Goal: Transaction & Acquisition: Purchase product/service

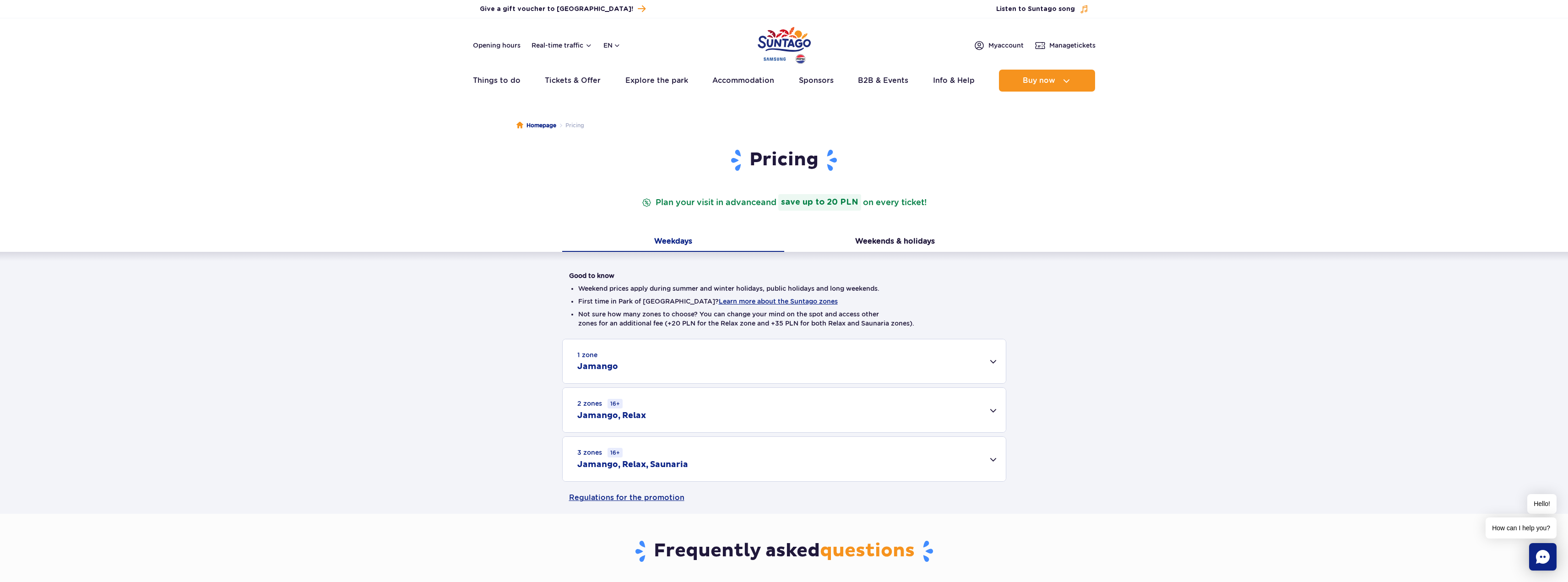
click at [672, 471] on div "3 zones 16+ Jamango, Relax, Saunaria" at bounding box center [784, 459] width 443 height 45
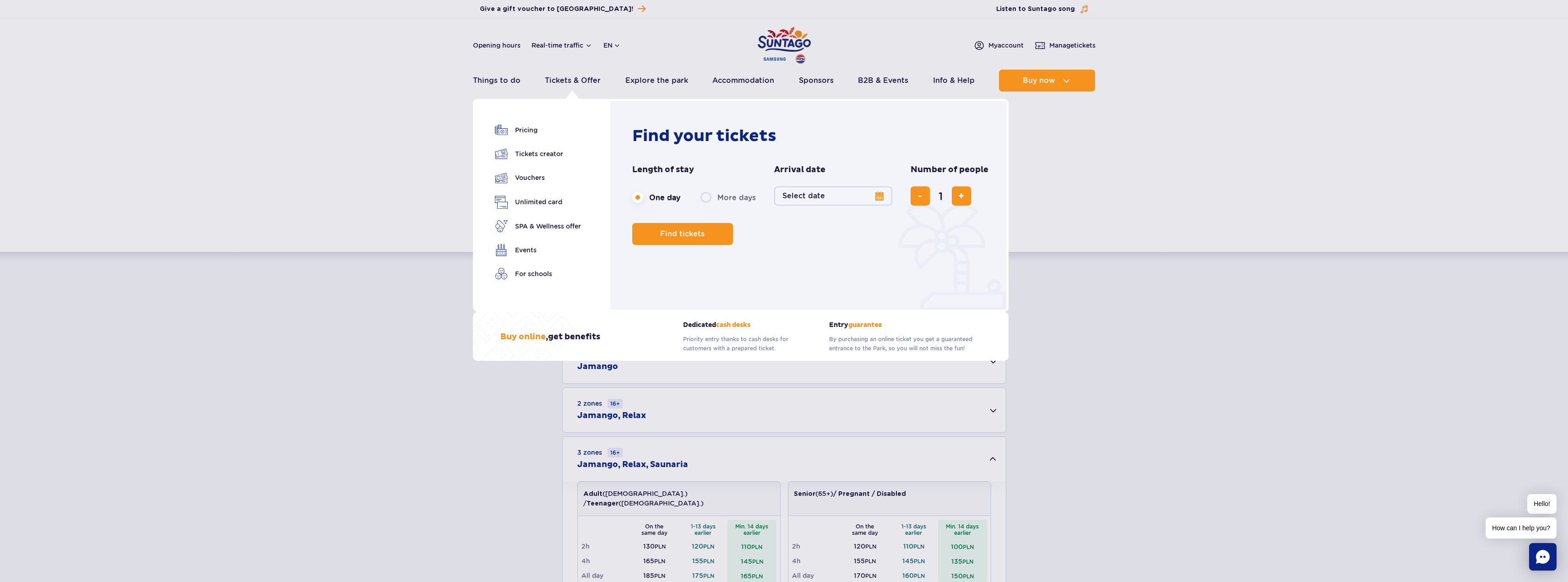
click at [819, 199] on button "Select date" at bounding box center [833, 196] width 118 height 19
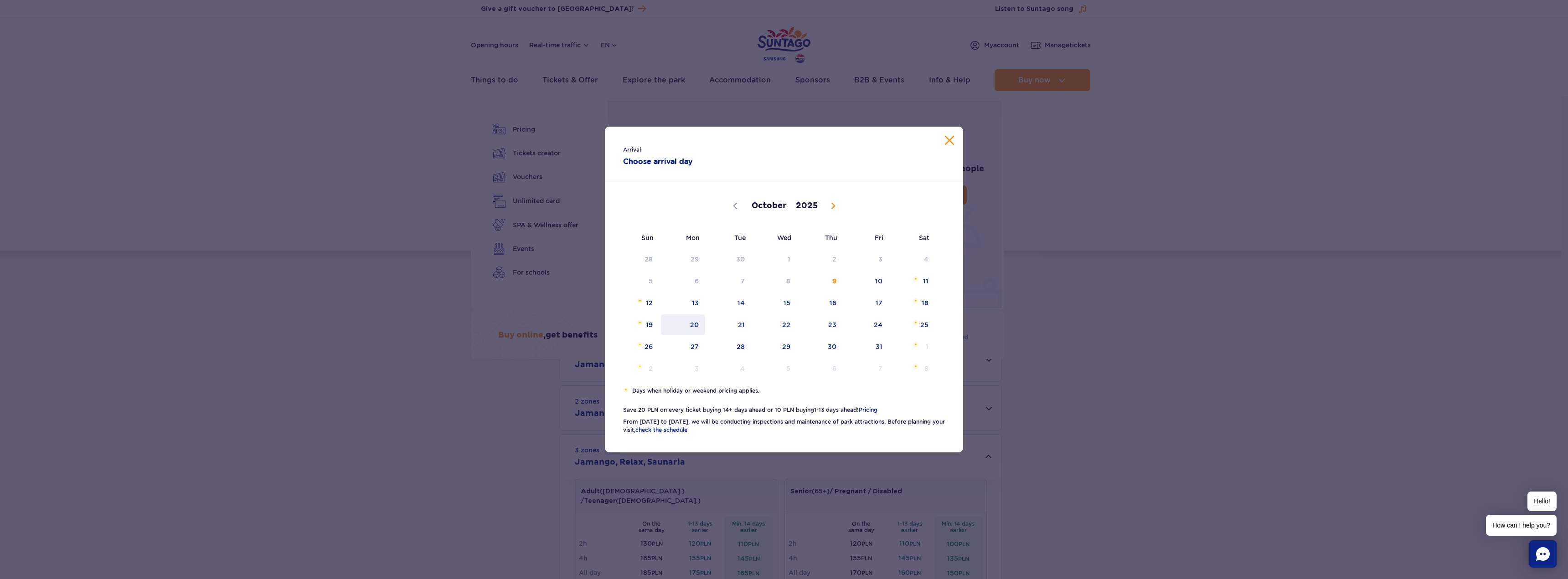
click at [688, 320] on span "20" at bounding box center [683, 325] width 46 height 21
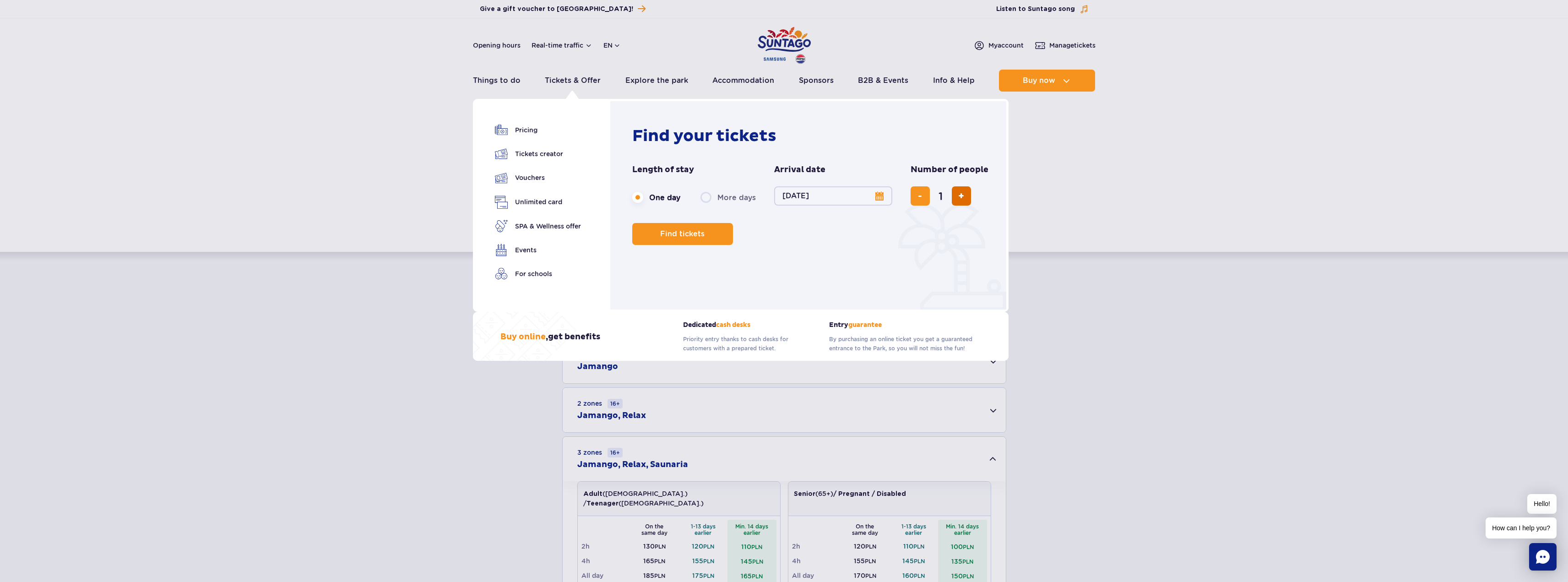
click at [963, 196] on button "add ticket" at bounding box center [961, 196] width 19 height 19
click at [962, 196] on span "add ticket" at bounding box center [961, 196] width 6 height 0
type input "3"
click at [694, 236] on span "Find tickets" at bounding box center [679, 234] width 45 height 8
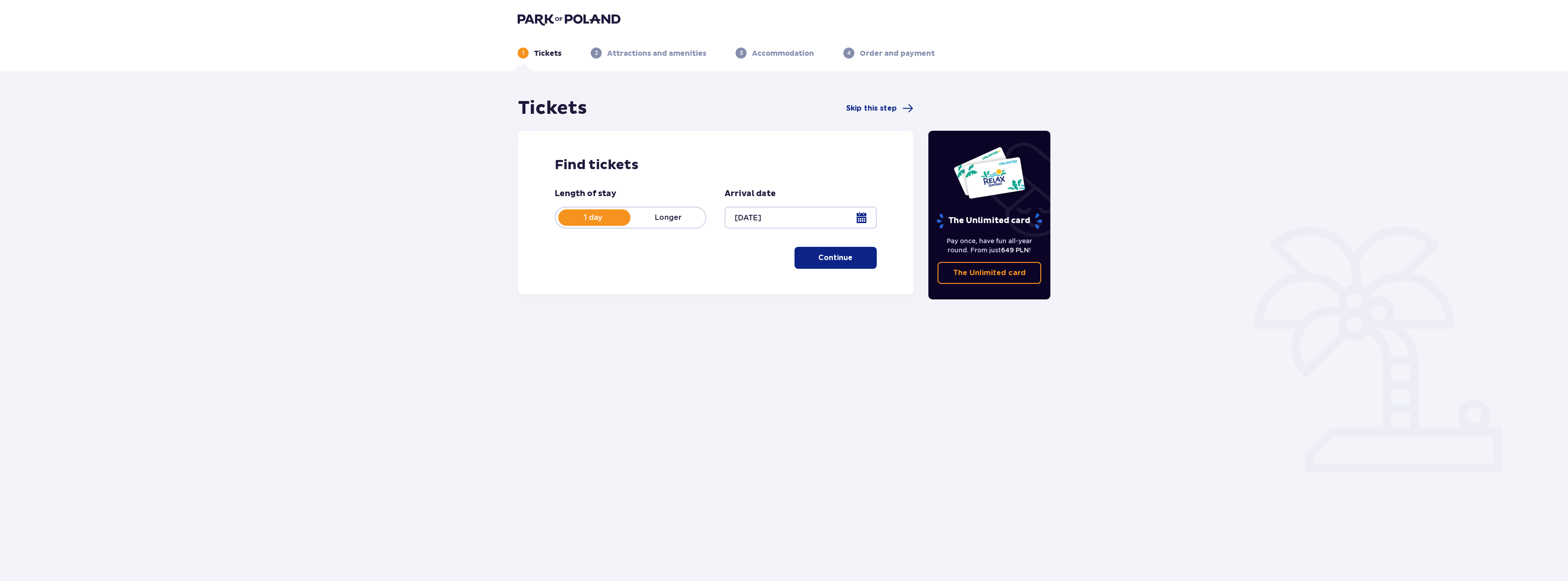
click at [671, 218] on p "Longer" at bounding box center [667, 217] width 75 height 10
click at [588, 215] on p "1 day" at bounding box center [593, 217] width 75 height 10
click at [797, 221] on div at bounding box center [800, 217] width 152 height 22
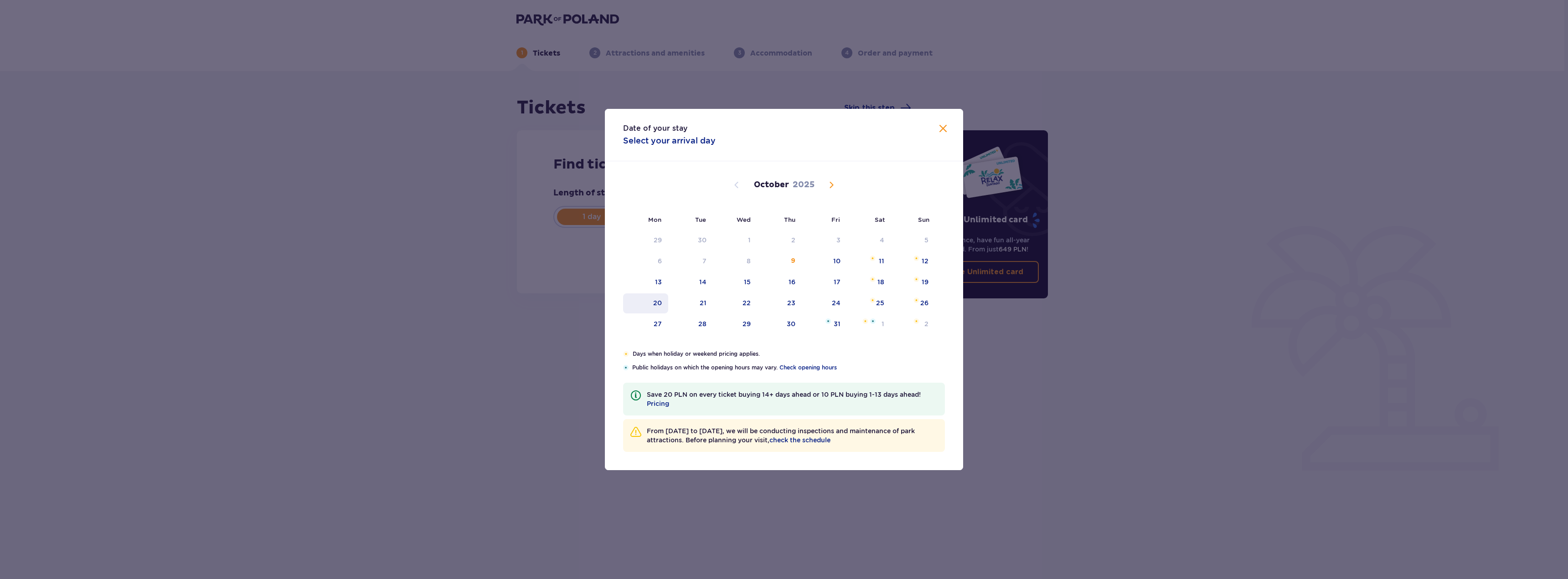
click at [659, 300] on div "20" at bounding box center [657, 302] width 9 height 9
type input "[DATE]"
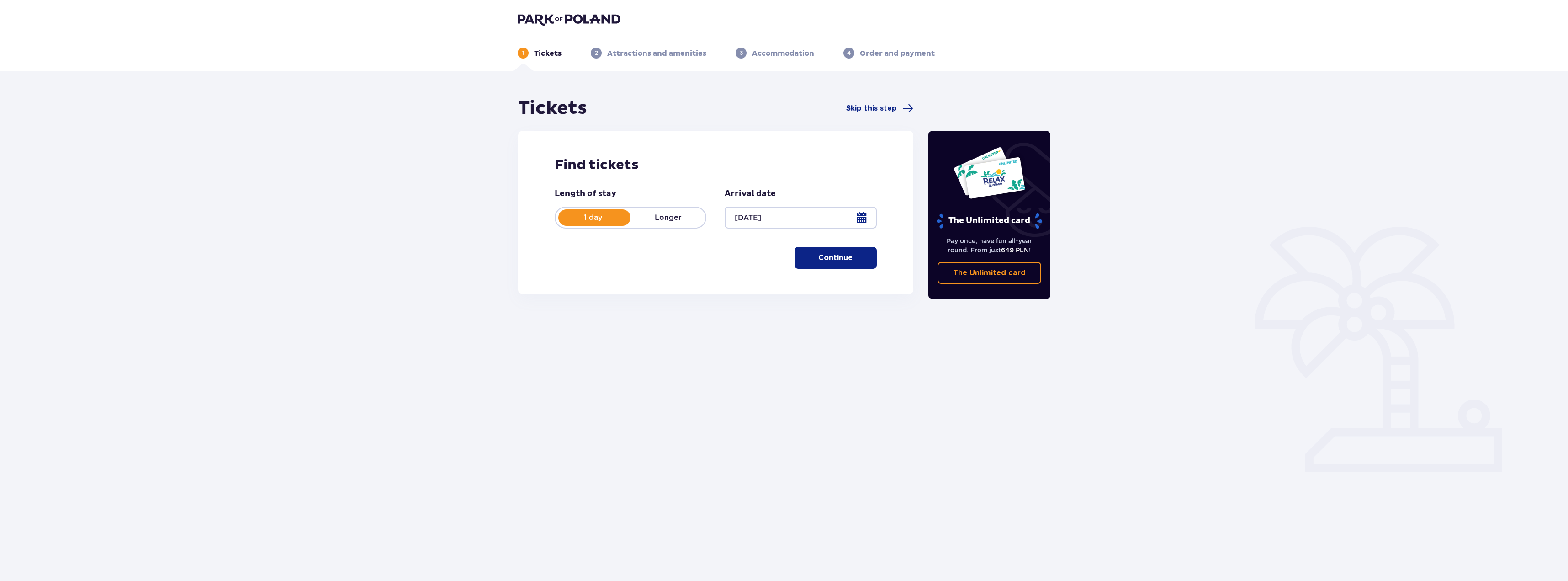
click at [839, 261] on p "Continue" at bounding box center [835, 258] width 34 height 10
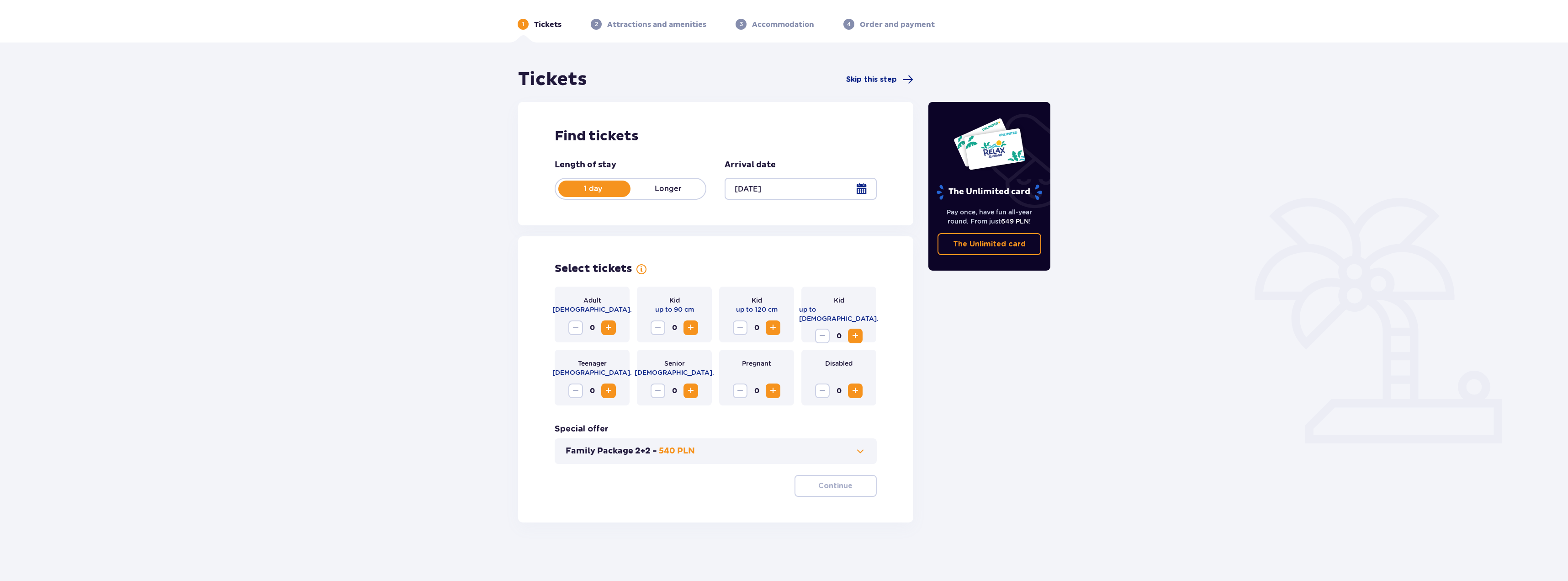
scroll to position [33, 0]
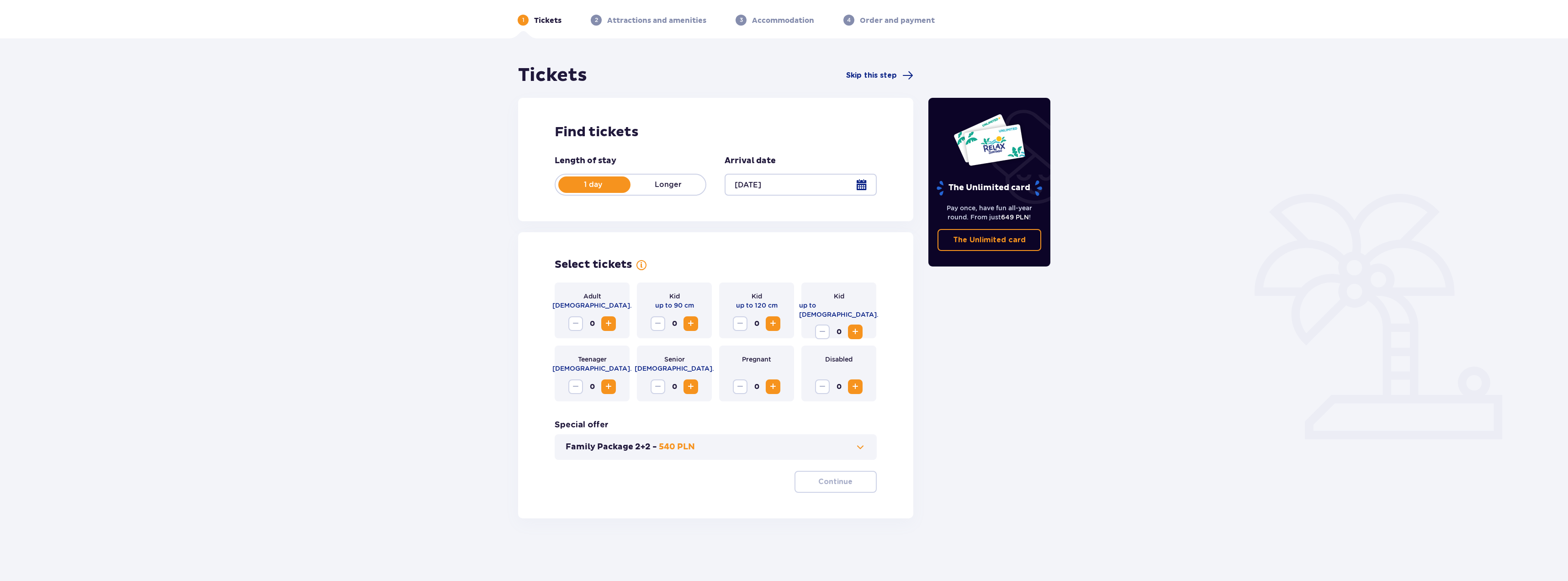
click at [608, 330] on button "Increase" at bounding box center [608, 323] width 15 height 15
click at [610, 325] on span "Increase" at bounding box center [608, 323] width 11 height 11
click at [857, 327] on span "Increase" at bounding box center [855, 332] width 11 height 11
click at [833, 482] on p "Continue" at bounding box center [835, 482] width 34 height 10
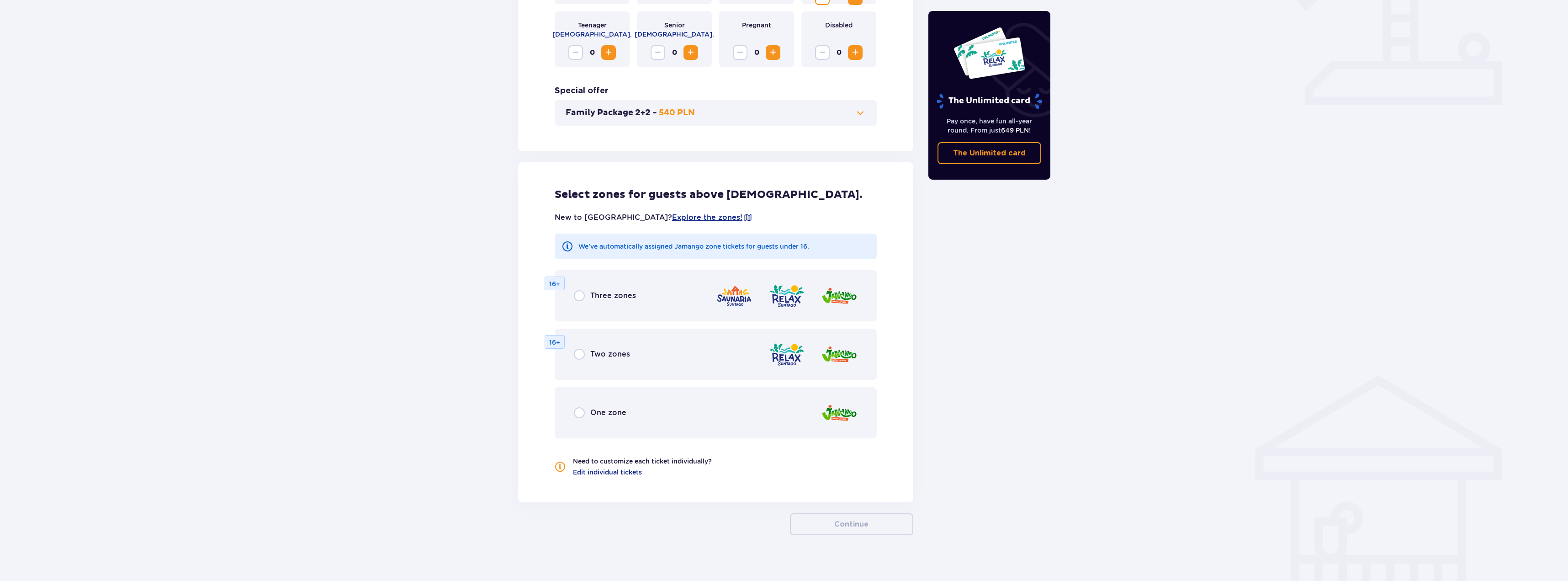
scroll to position [376, 0]
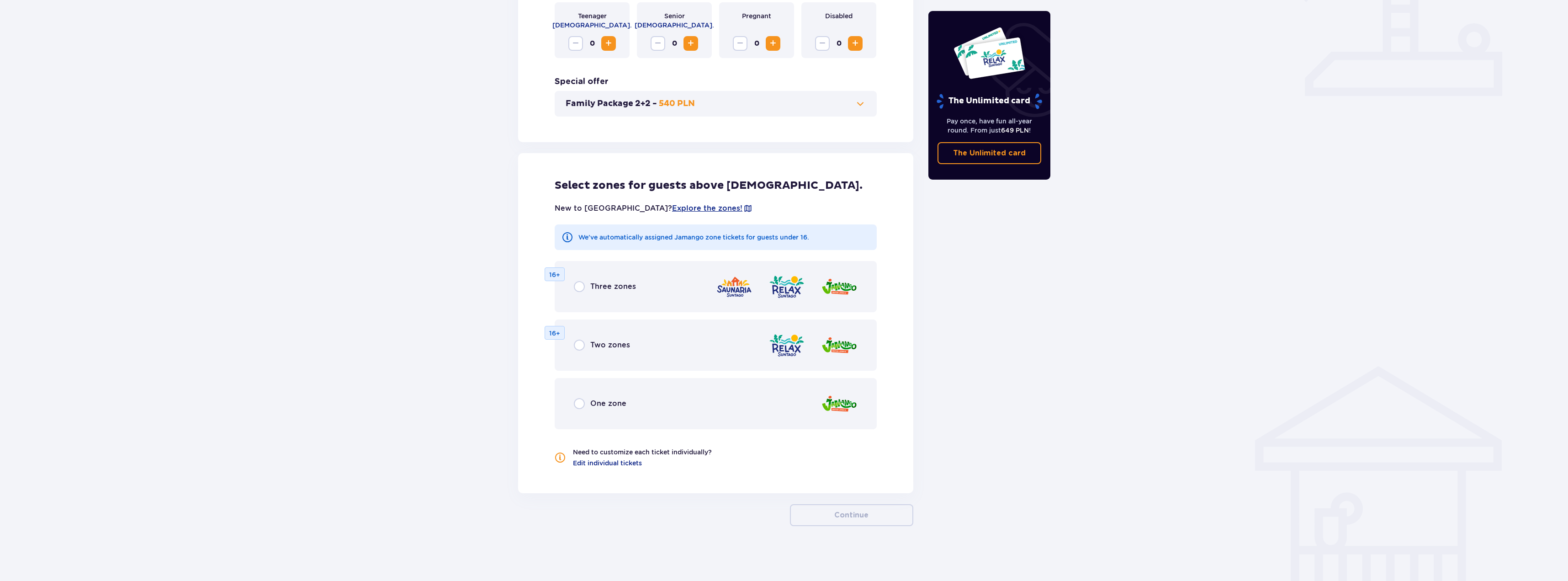
click at [580, 289] on input "radio" at bounding box center [580, 287] width 11 height 11
radio input "true"
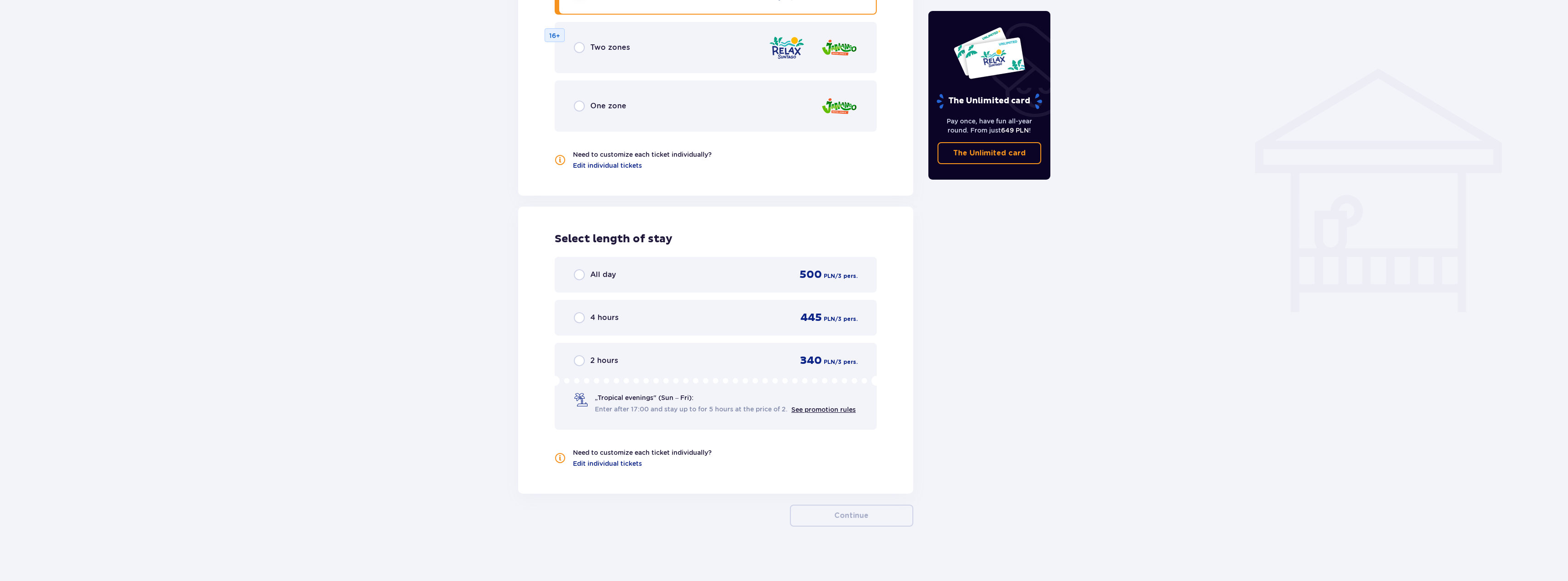
scroll to position [674, 0]
click at [617, 277] on div "All day 500 PLN / 3 pers." at bounding box center [716, 274] width 284 height 13
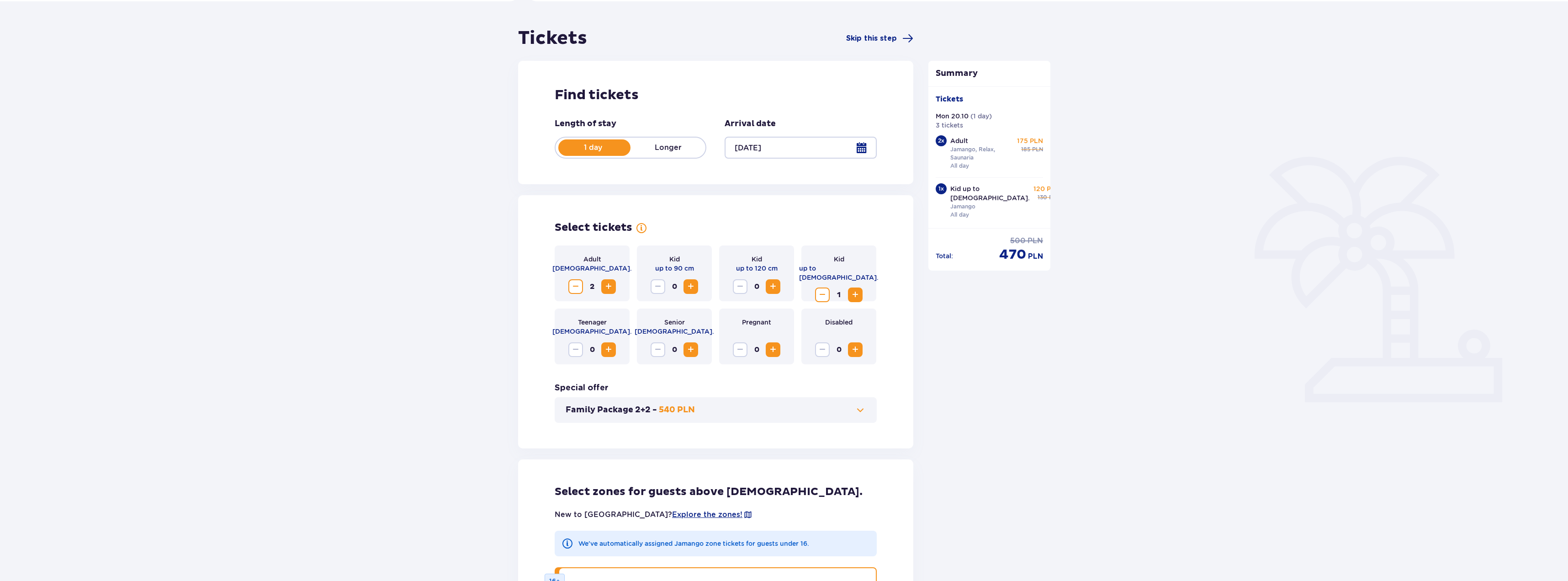
scroll to position [0, 0]
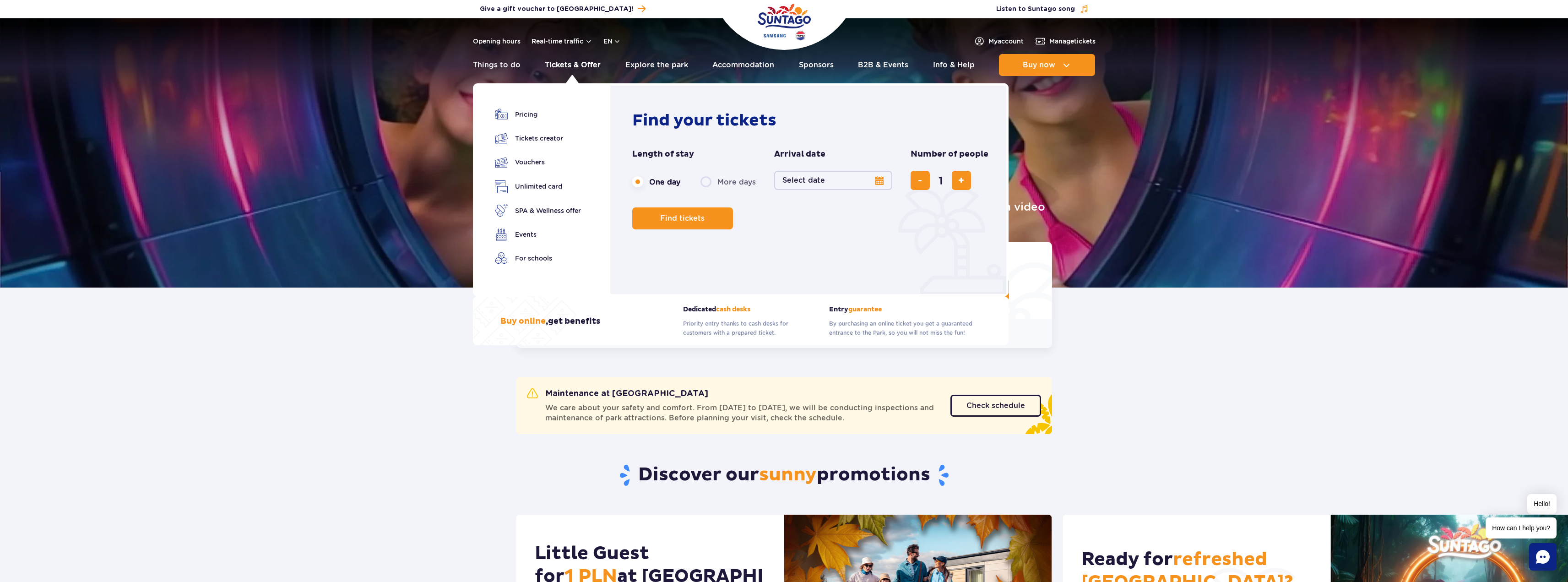
click at [570, 65] on link "Tickets & Offer" at bounding box center [572, 65] width 56 height 22
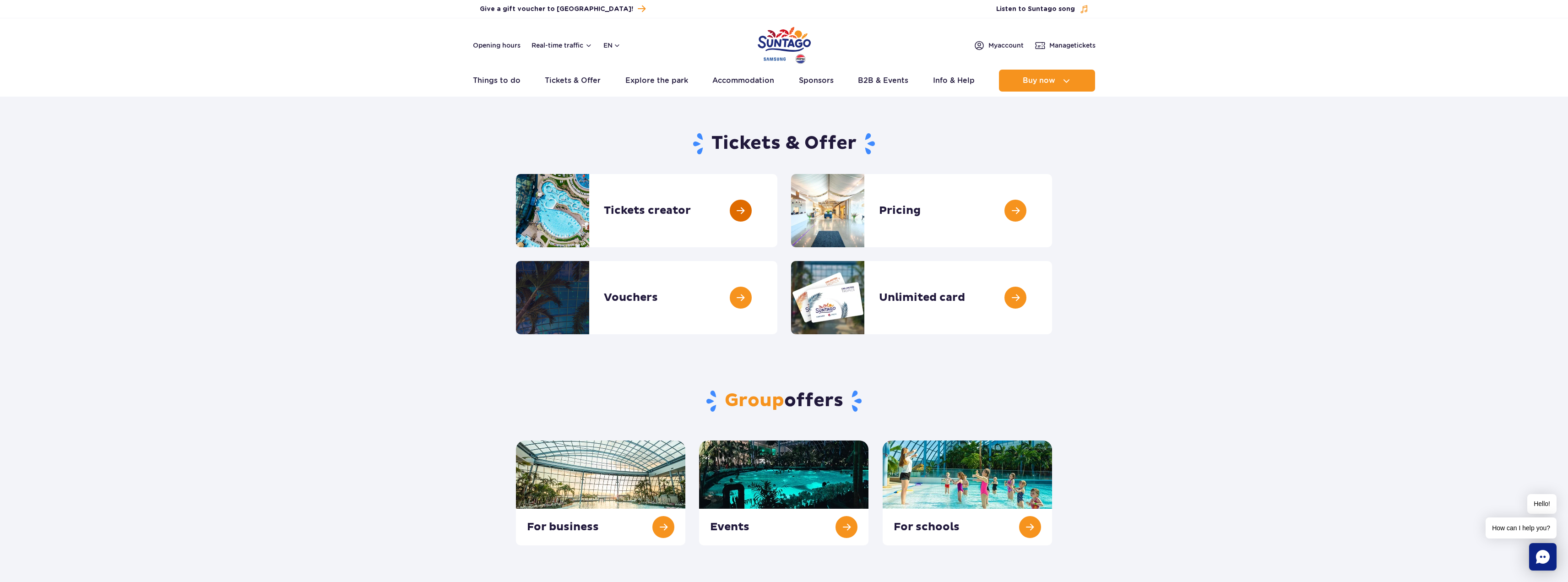
click at [778, 212] on link at bounding box center [778, 211] width 0 height 73
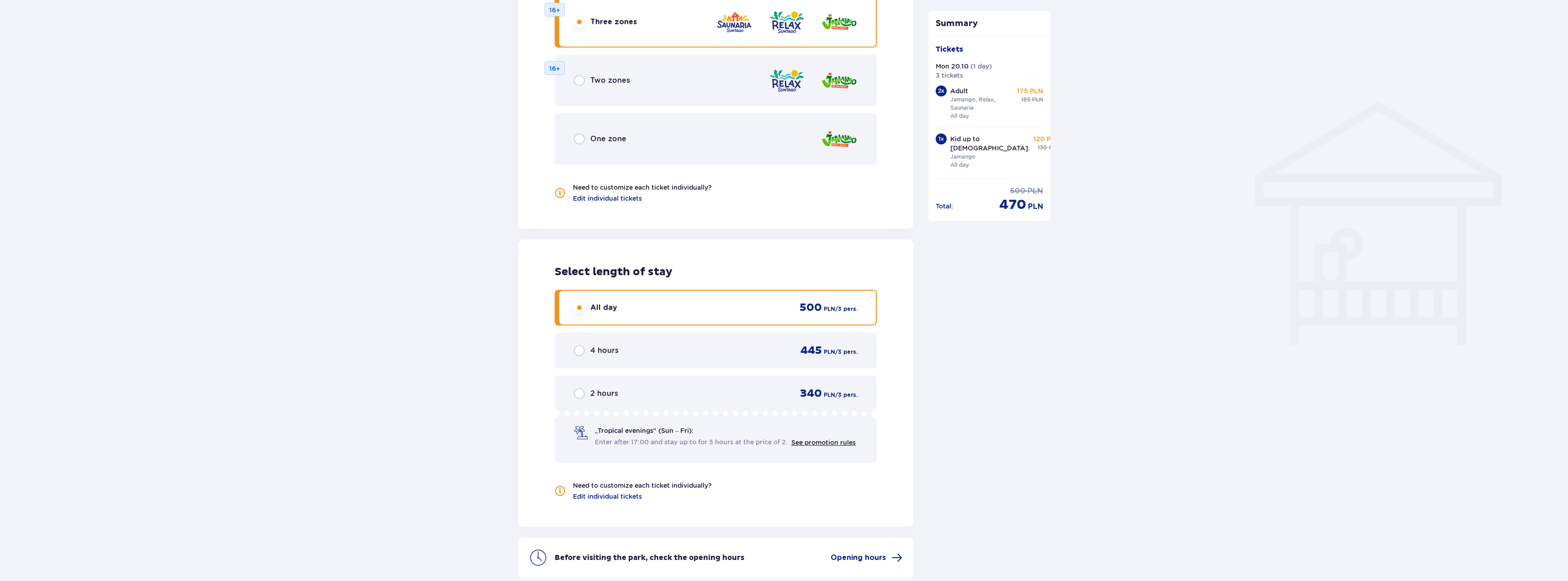
scroll to position [725, 0]
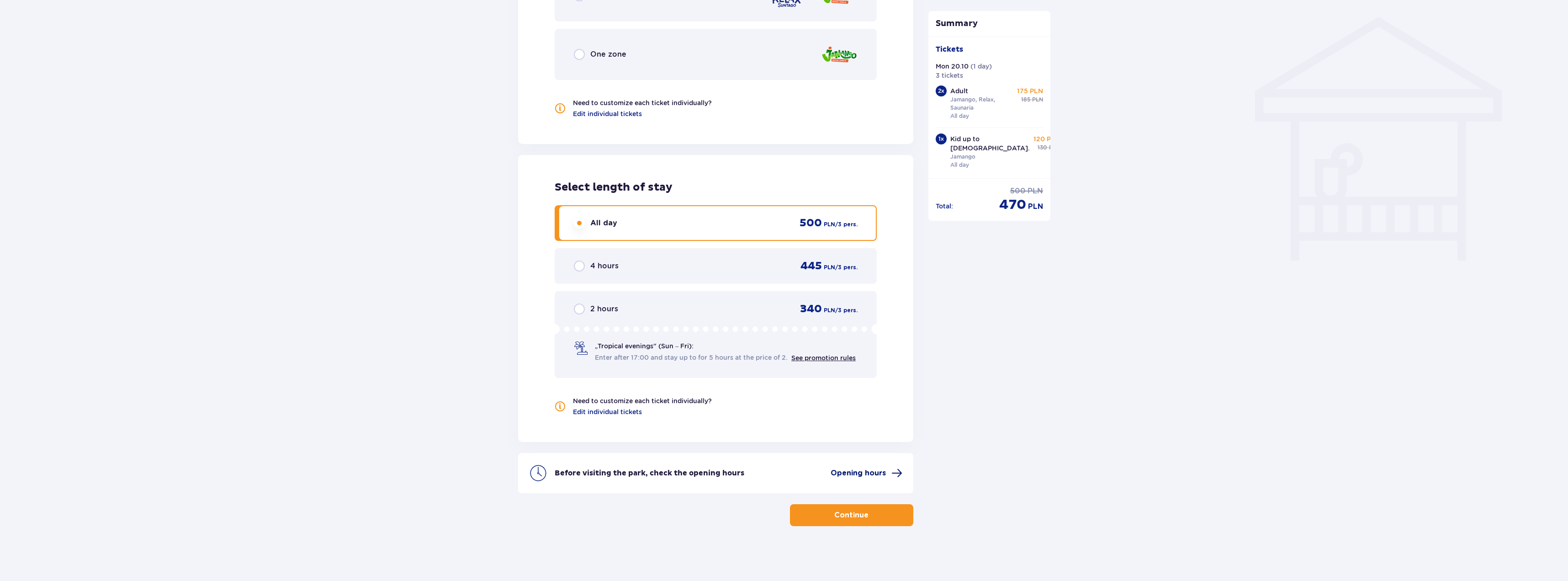
click at [861, 470] on span "Opening hours" at bounding box center [858, 473] width 56 height 10
drag, startPoint x: 856, startPoint y: 503, endPoint x: 857, endPoint y: 510, distance: 7.1
click at [856, 503] on div "Continue" at bounding box center [716, 510] width 395 height 33
click at [855, 514] on p "Continue" at bounding box center [851, 515] width 34 height 10
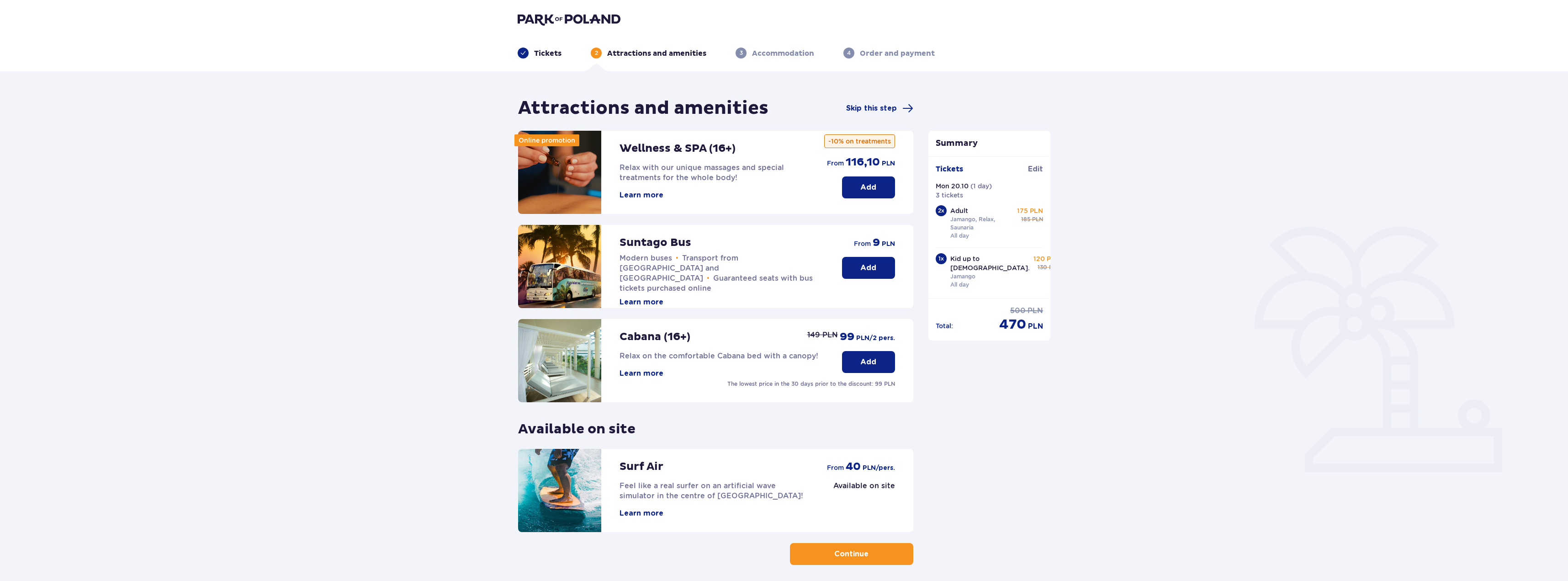
click at [857, 561] on button "Continue" at bounding box center [852, 554] width 123 height 22
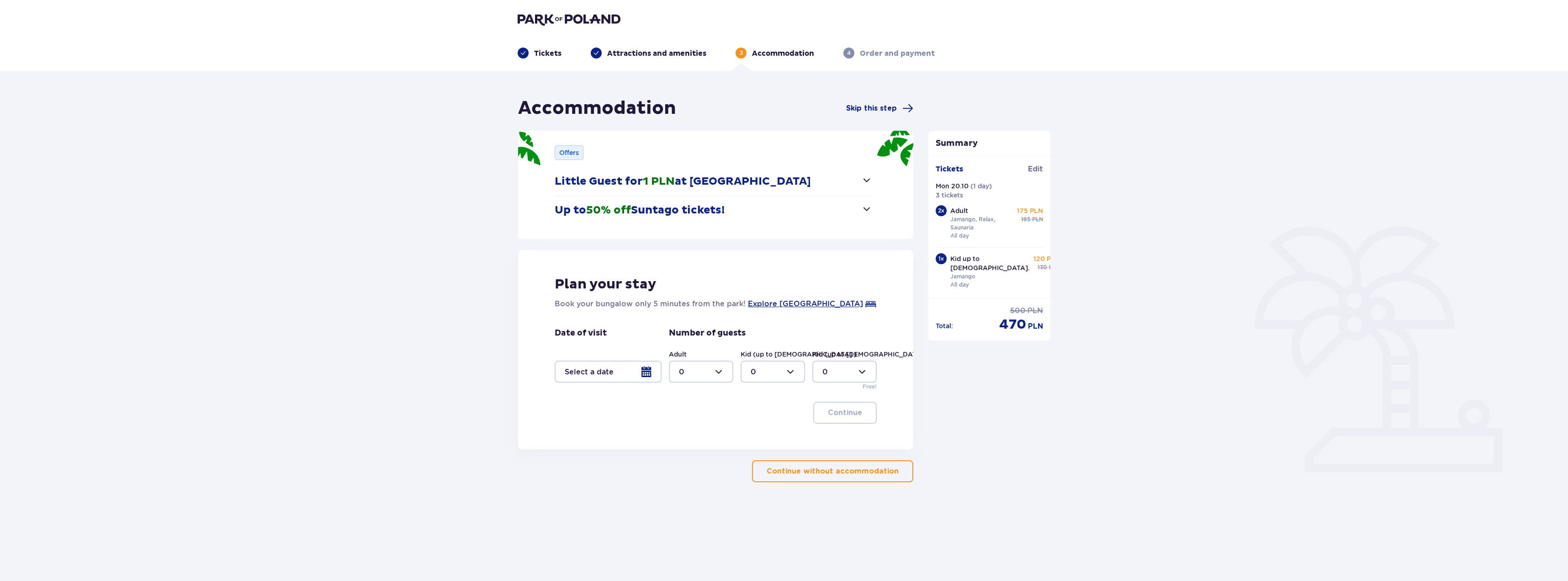
click at [536, 21] on img at bounding box center [569, 19] width 102 height 13
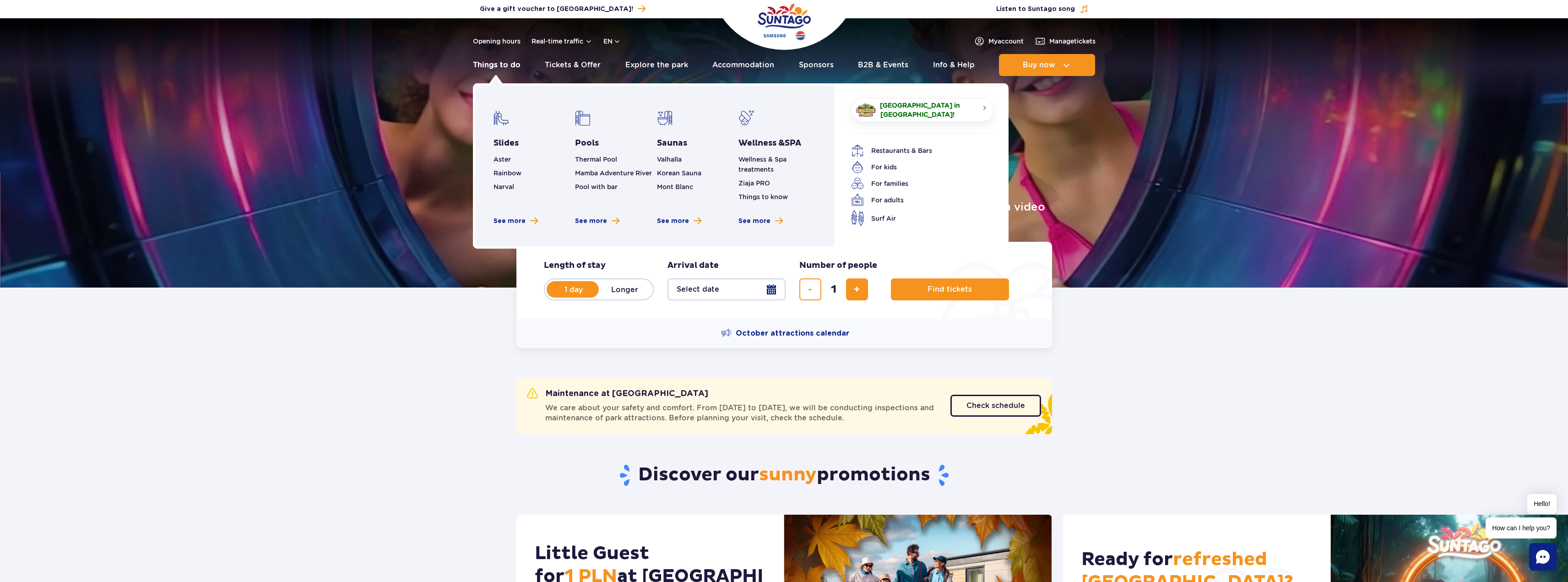
click at [506, 65] on link "Things to do" at bounding box center [497, 65] width 48 height 22
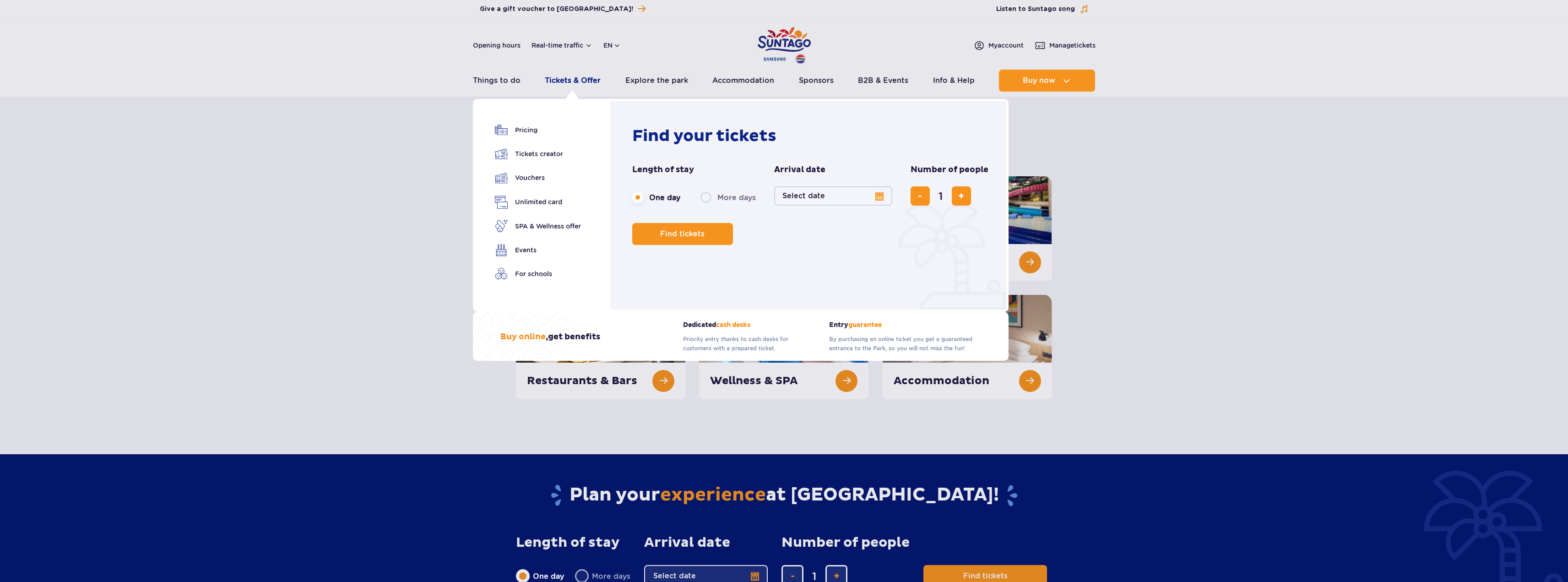
click at [570, 79] on link "Tickets & Offer" at bounding box center [572, 81] width 56 height 22
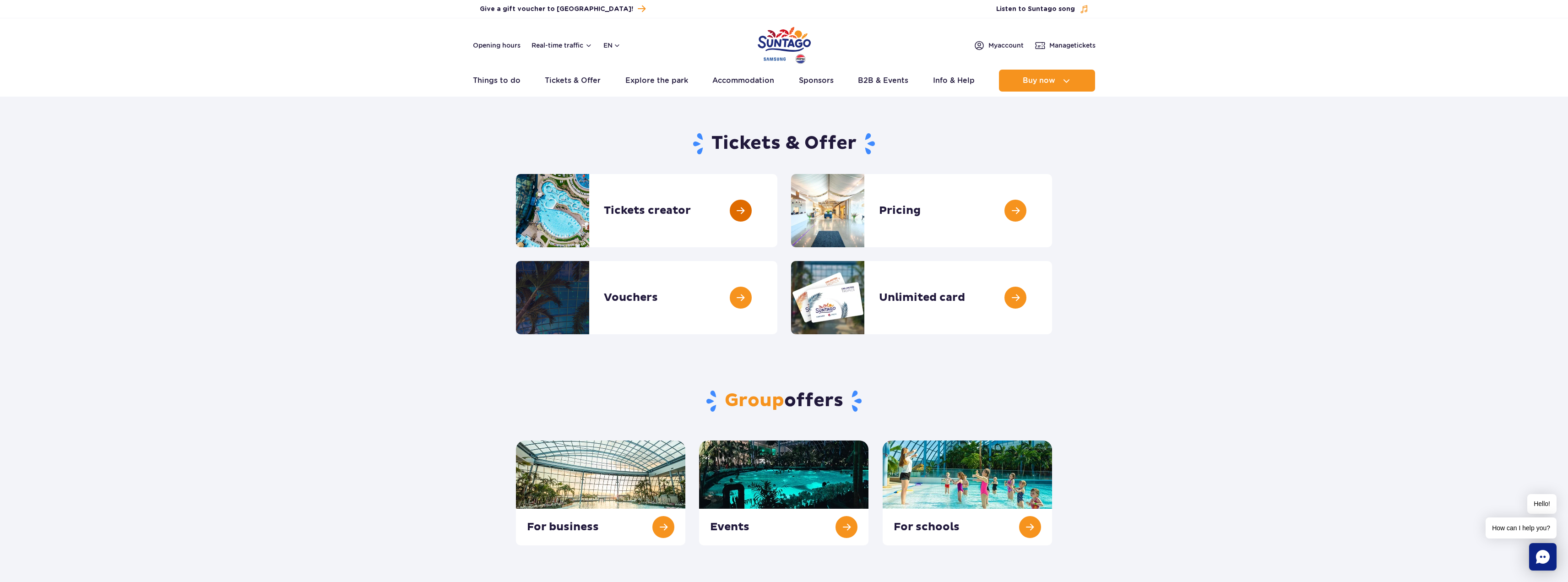
click at [778, 212] on link at bounding box center [778, 211] width 0 height 73
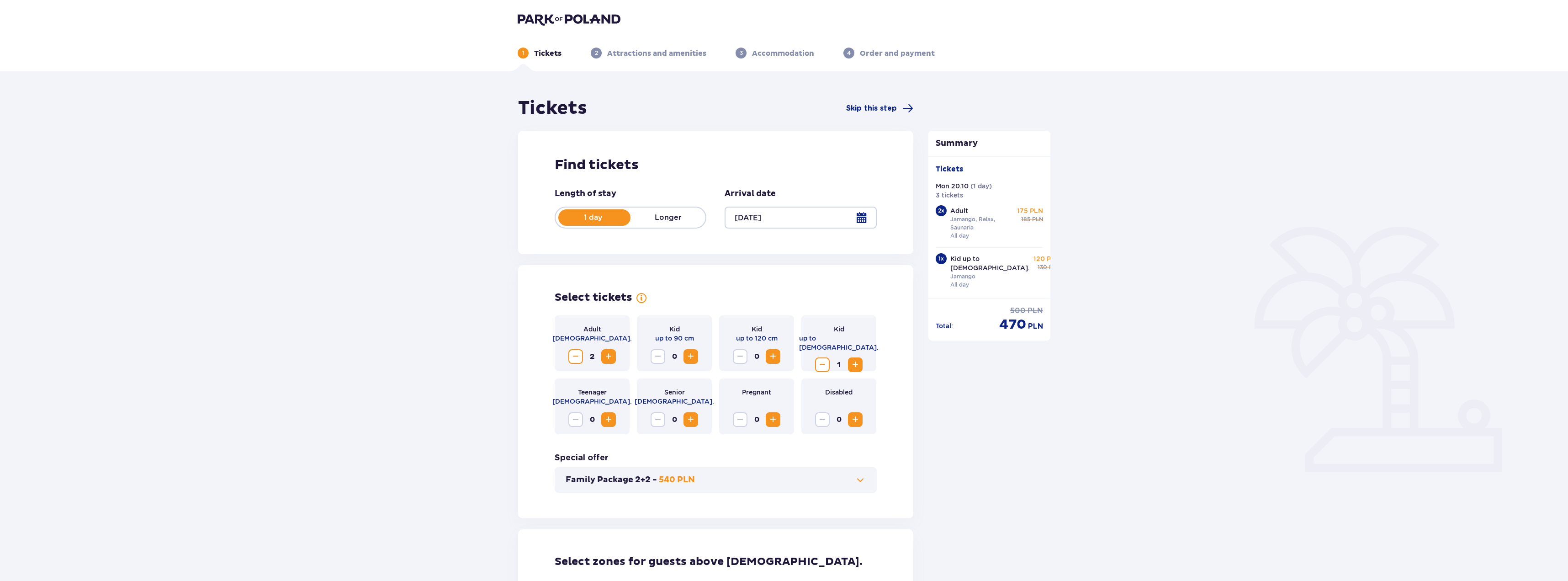
click at [953, 212] on p "Adult" at bounding box center [959, 211] width 18 height 9
click at [958, 169] on p "Tickets" at bounding box center [949, 169] width 27 height 10
click at [653, 56] on p "Attractions and amenities" at bounding box center [656, 53] width 99 height 10
click at [803, 57] on p "Accommodation" at bounding box center [783, 53] width 62 height 10
click at [891, 60] on header "1 Tickets 2 Attractions and amenities 3 Accommodation 4 Order and payment" at bounding box center [784, 35] width 1568 height 71
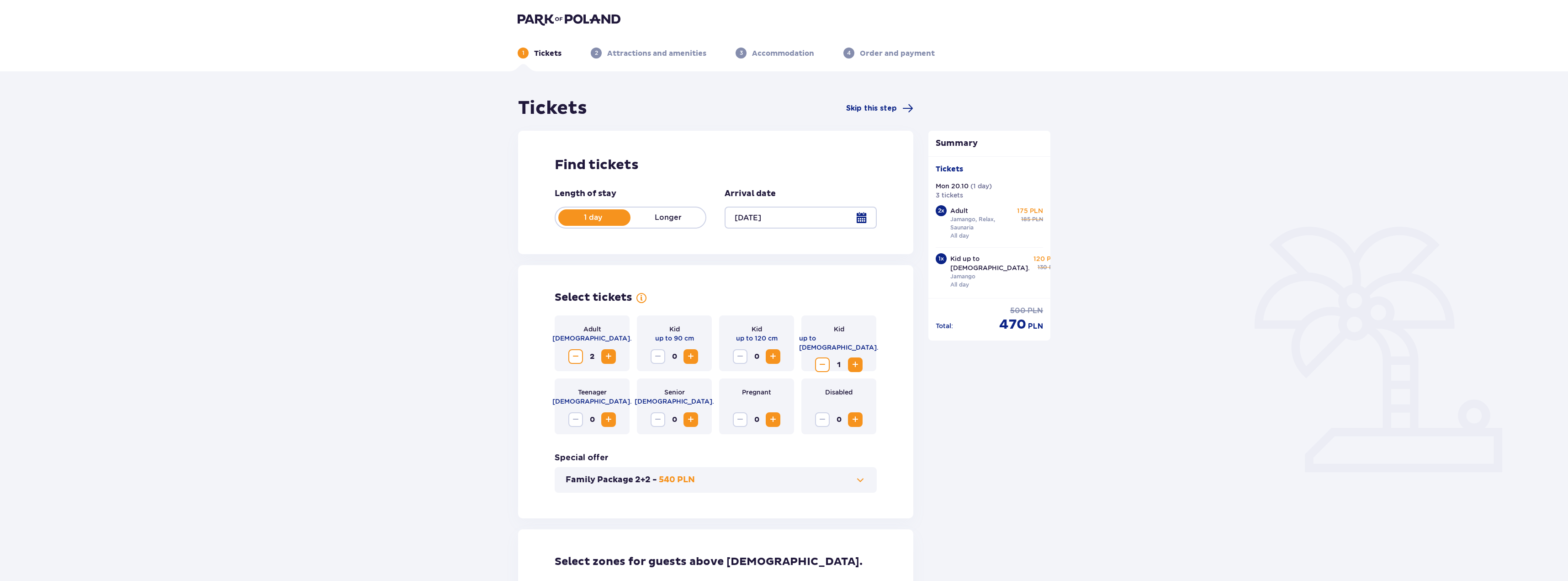
click at [544, 16] on img at bounding box center [569, 19] width 102 height 13
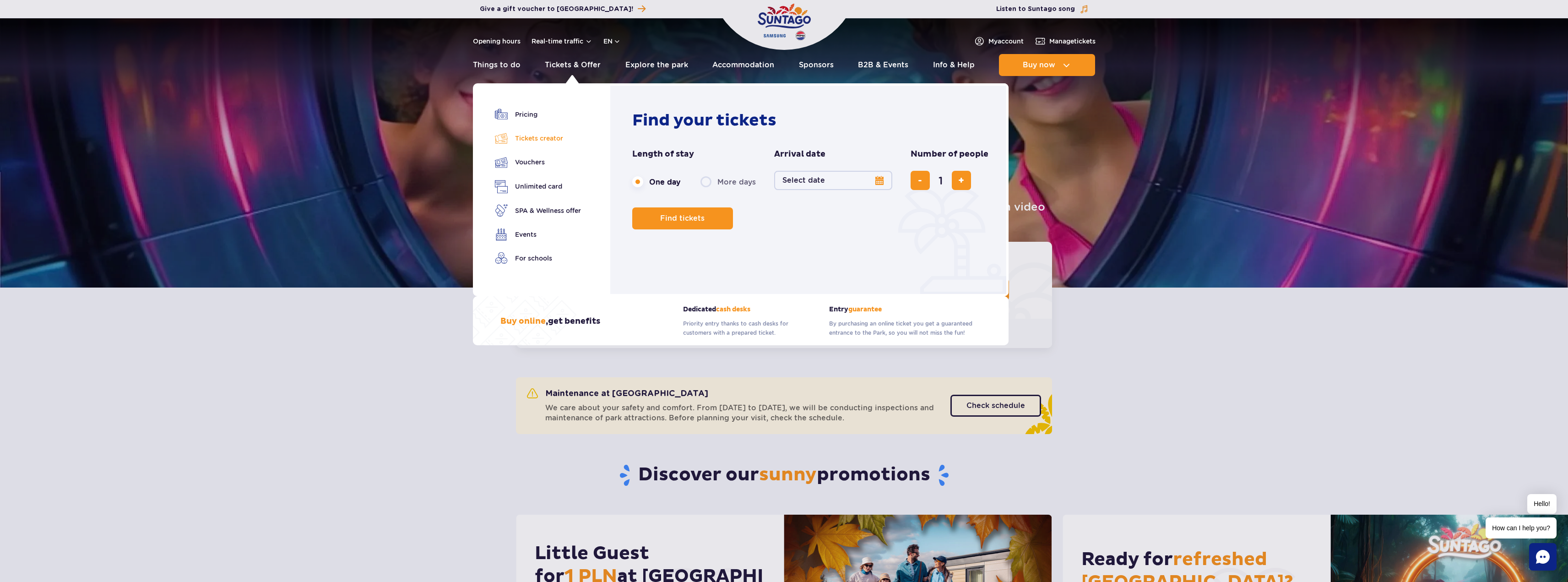
click at [539, 141] on link "Tickets creator" at bounding box center [537, 138] width 86 height 13
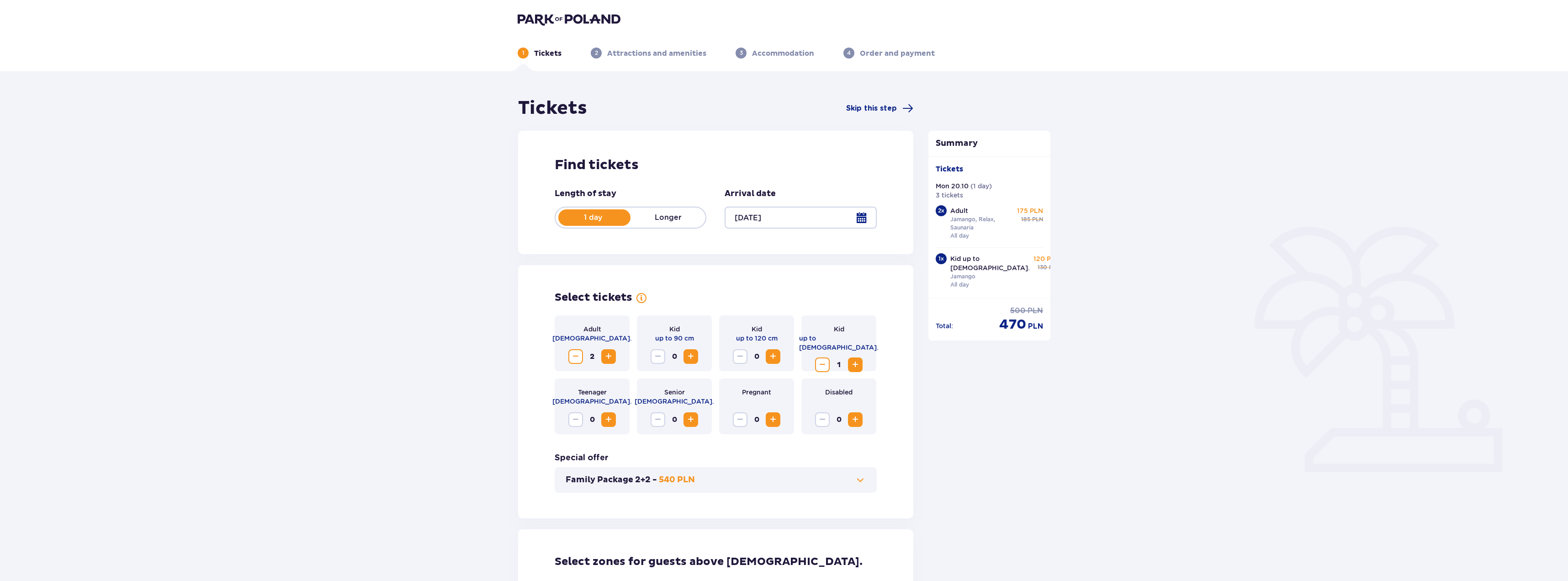
click at [578, 356] on span "Decrease" at bounding box center [576, 356] width 11 height 11
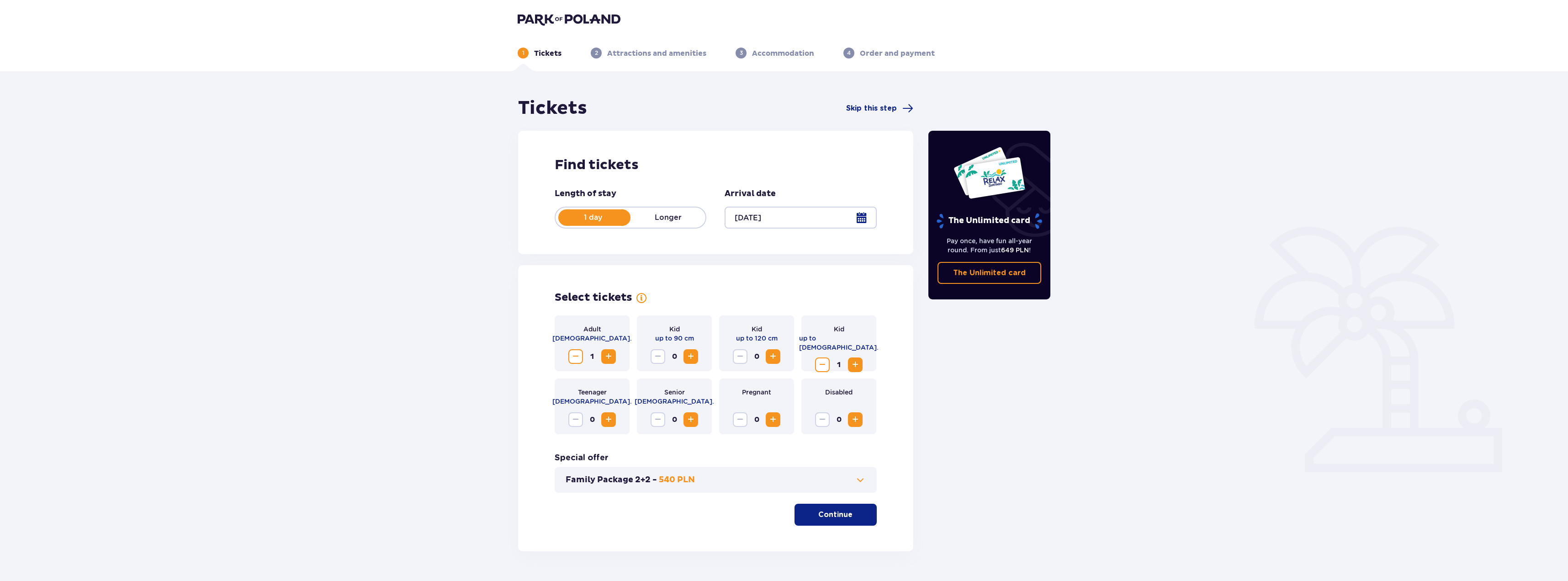
click at [578, 356] on span "Decrease" at bounding box center [576, 356] width 11 height 11
click at [822, 359] on span "Decrease" at bounding box center [822, 365] width 11 height 11
click at [874, 110] on span "Skip this step" at bounding box center [871, 108] width 51 height 10
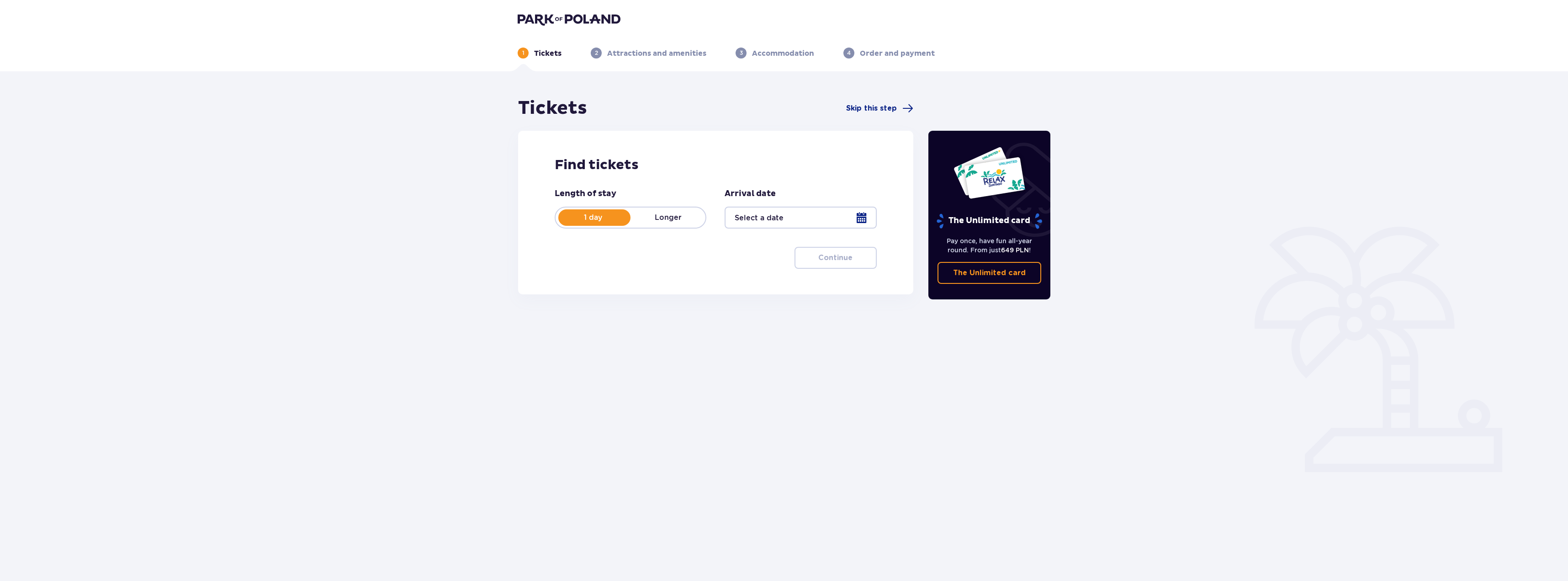
click at [541, 19] on img at bounding box center [569, 19] width 102 height 13
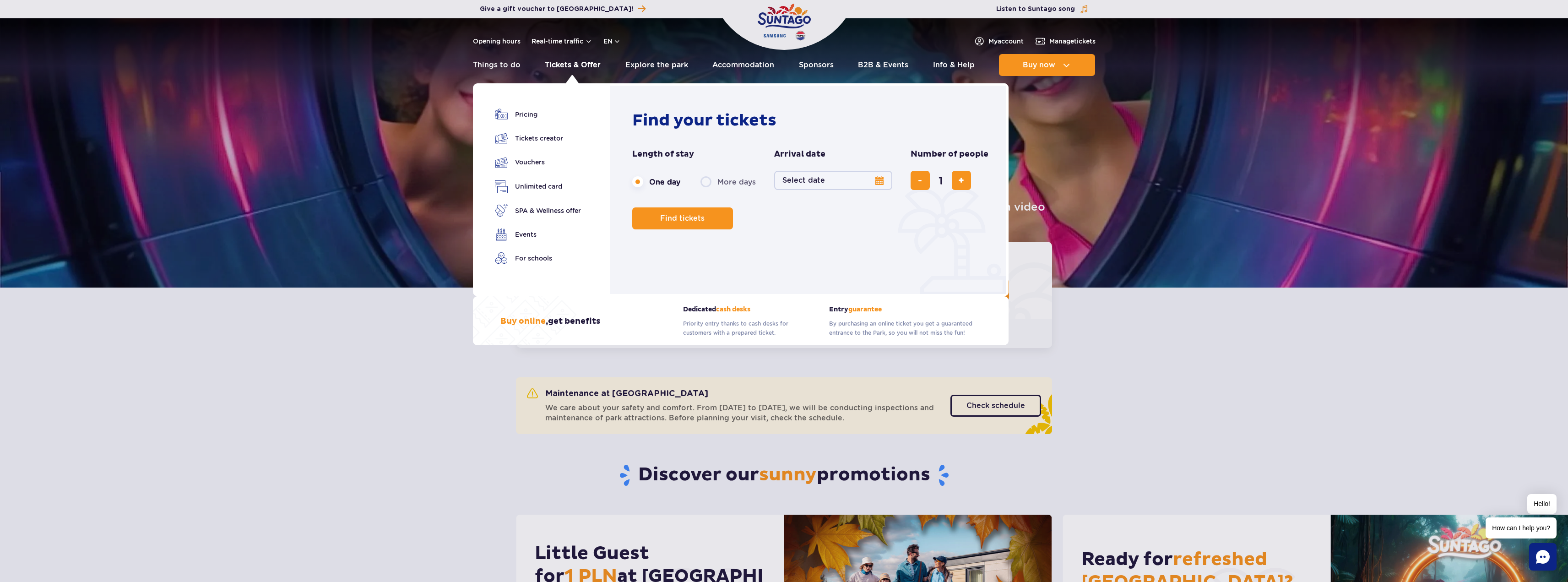
click at [565, 65] on link "Tickets & Offer" at bounding box center [572, 65] width 56 height 22
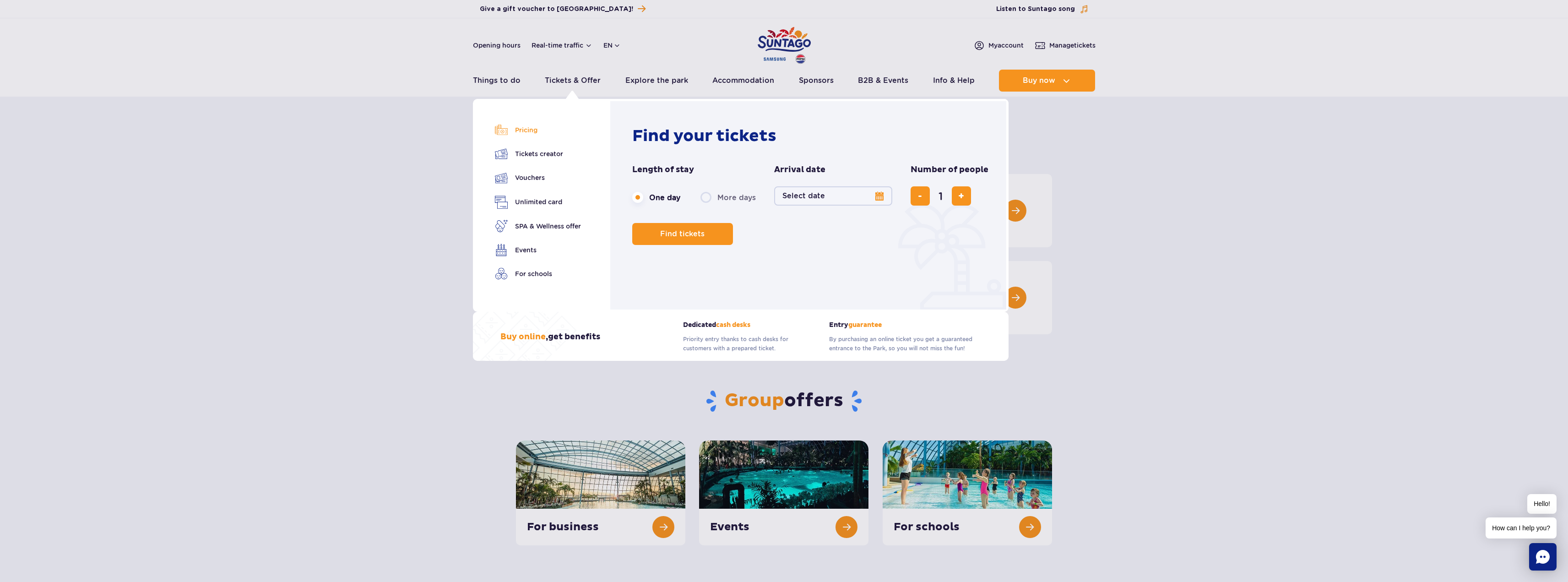
click at [517, 132] on link "Pricing" at bounding box center [537, 130] width 86 height 13
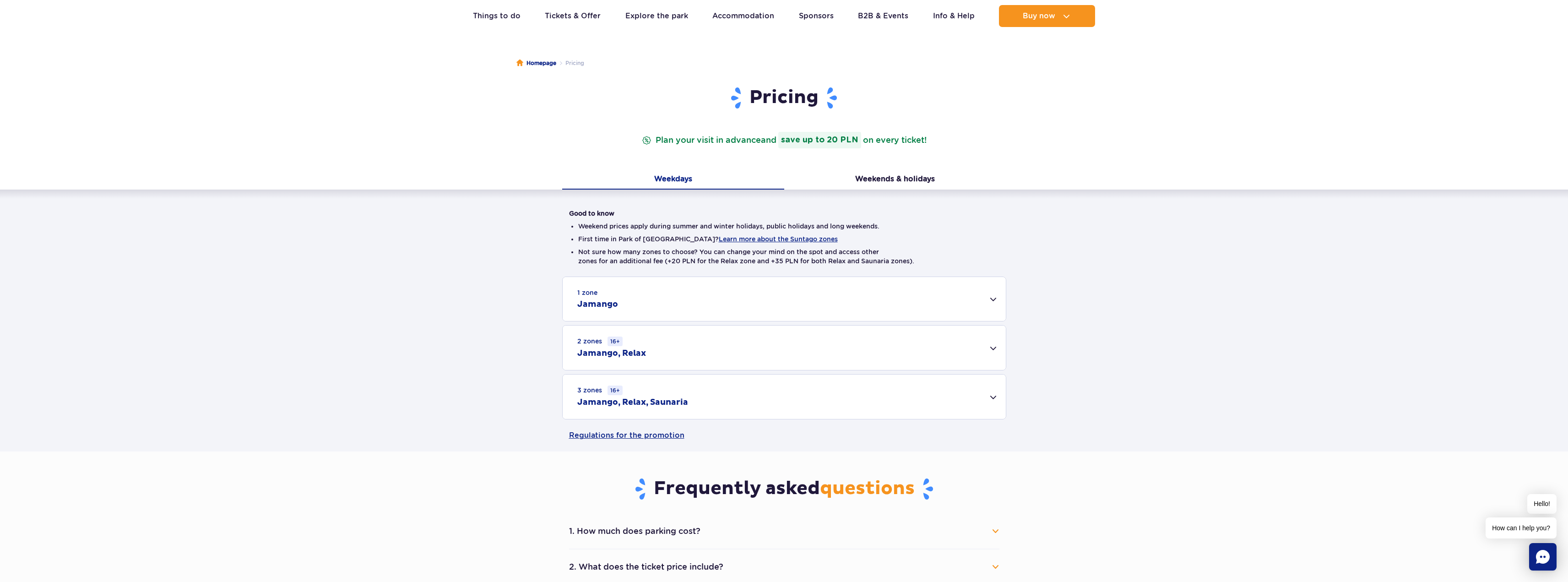
scroll to position [46, 0]
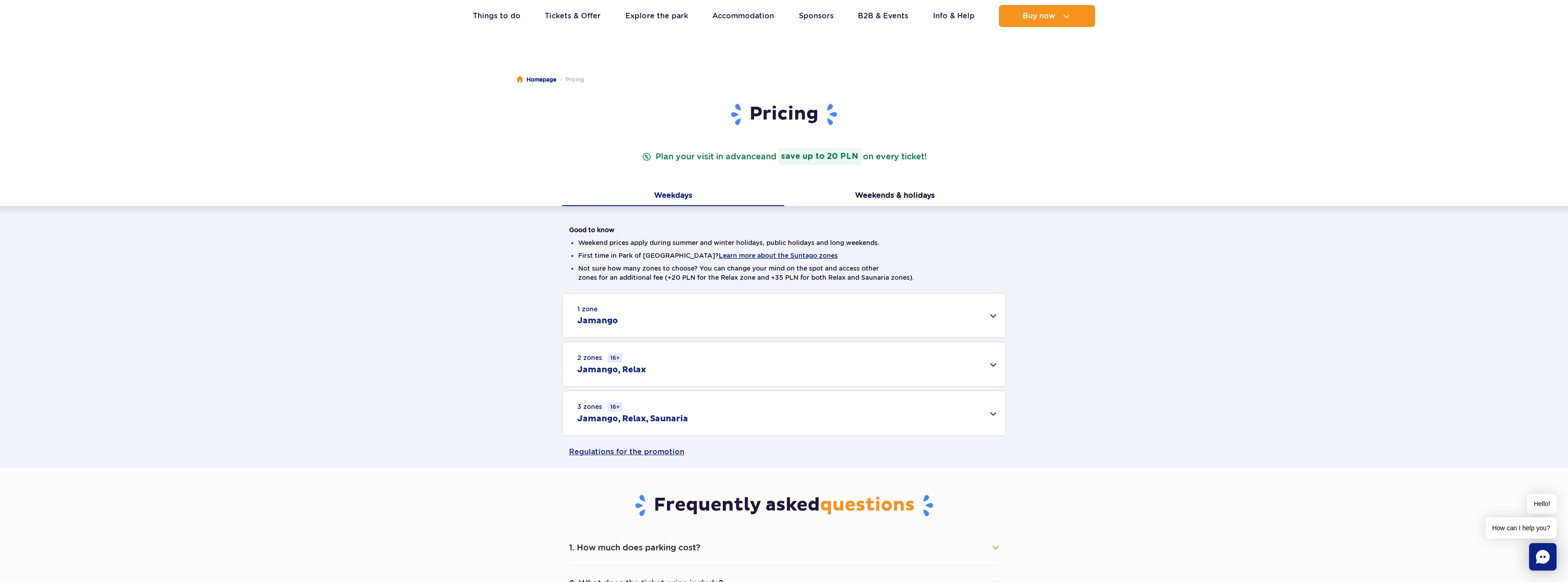
click at [750, 418] on div "3 zones 16+ Jamango, Relax, Saunaria" at bounding box center [784, 413] width 443 height 45
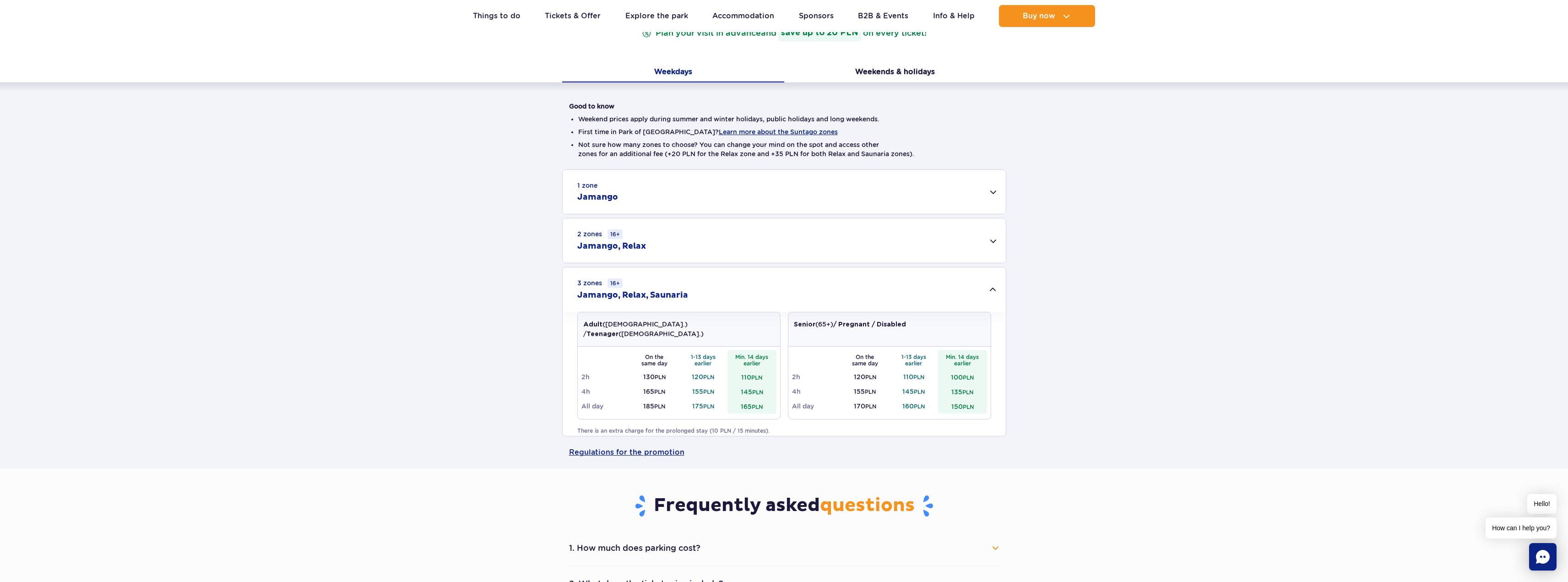
scroll to position [183, 0]
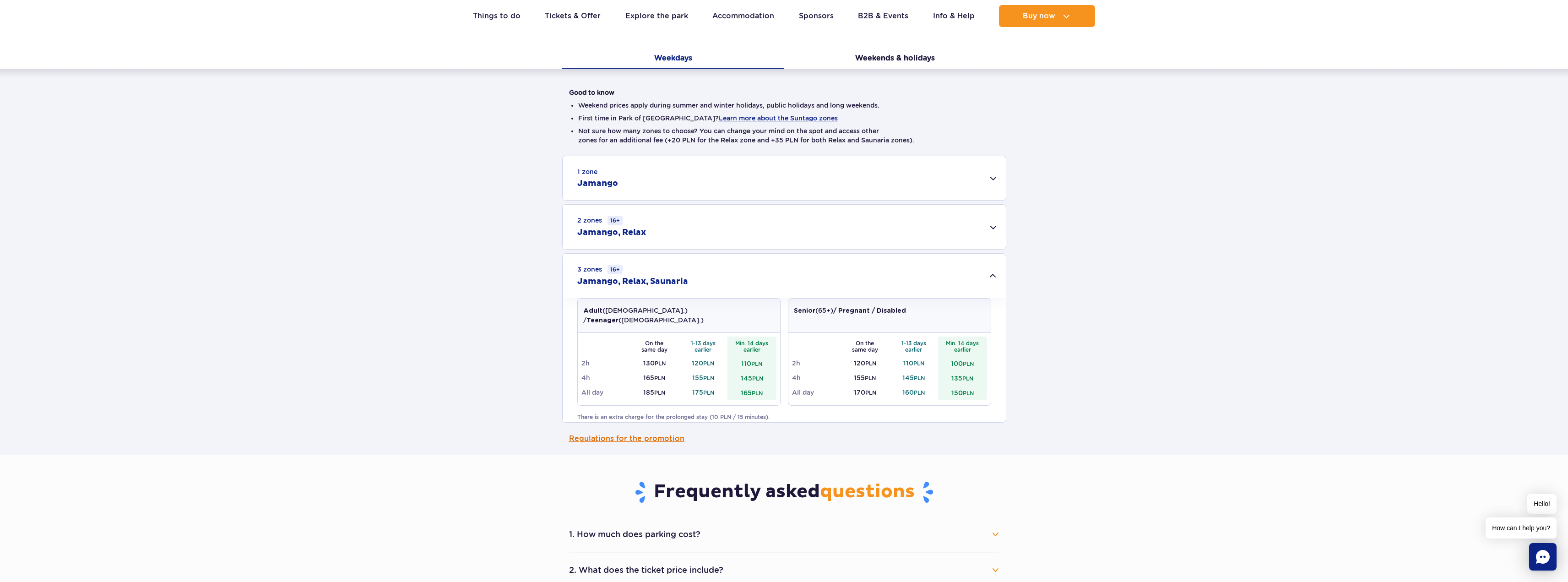
click at [737, 431] on link "Regulations for the promotion" at bounding box center [784, 438] width 430 height 32
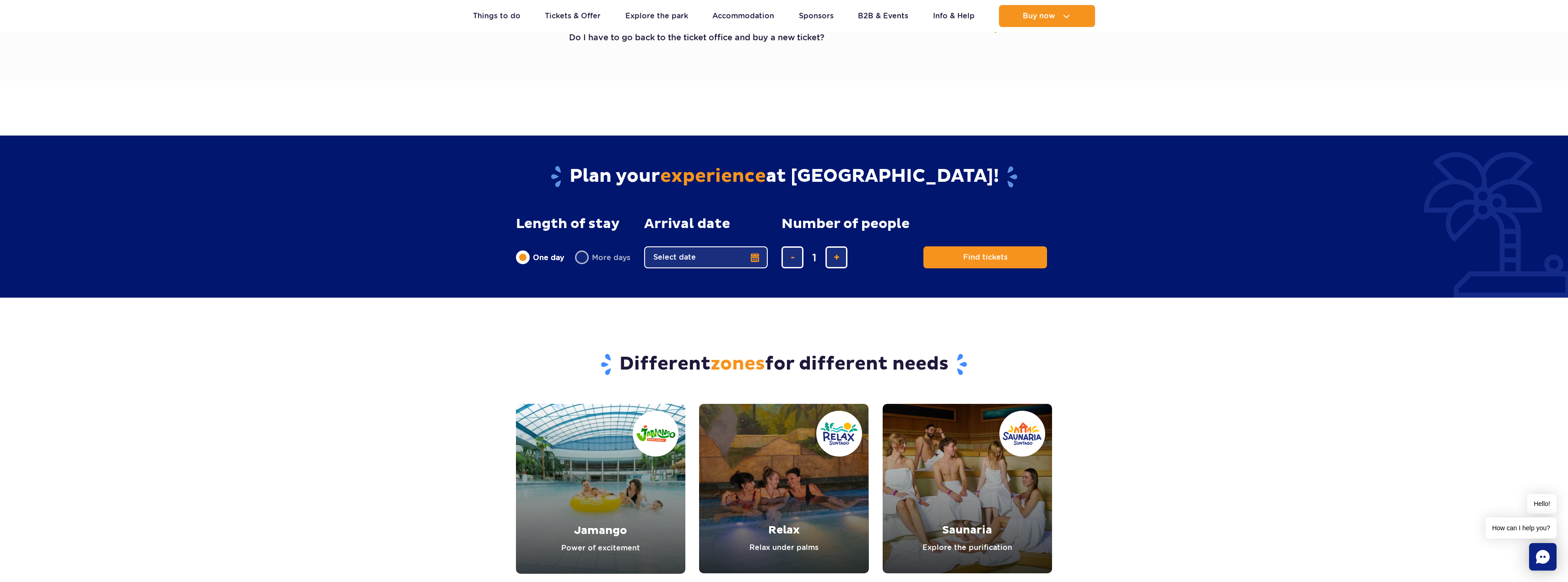
scroll to position [687, 0]
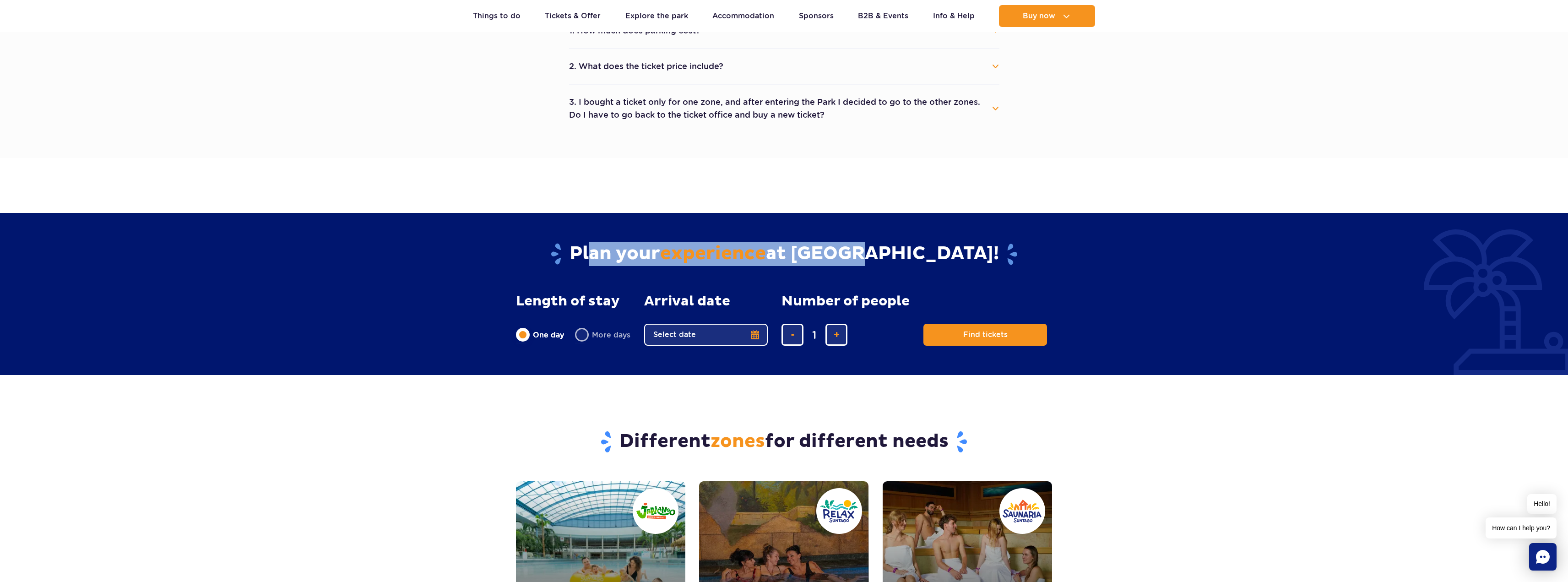
drag, startPoint x: 645, startPoint y: 252, endPoint x: 915, endPoint y: 258, distance: 270.1
click at [915, 258] on h2 "Plan your experience at Suntago!" at bounding box center [784, 254] width 536 height 24
click at [717, 333] on button "Select date" at bounding box center [706, 334] width 123 height 22
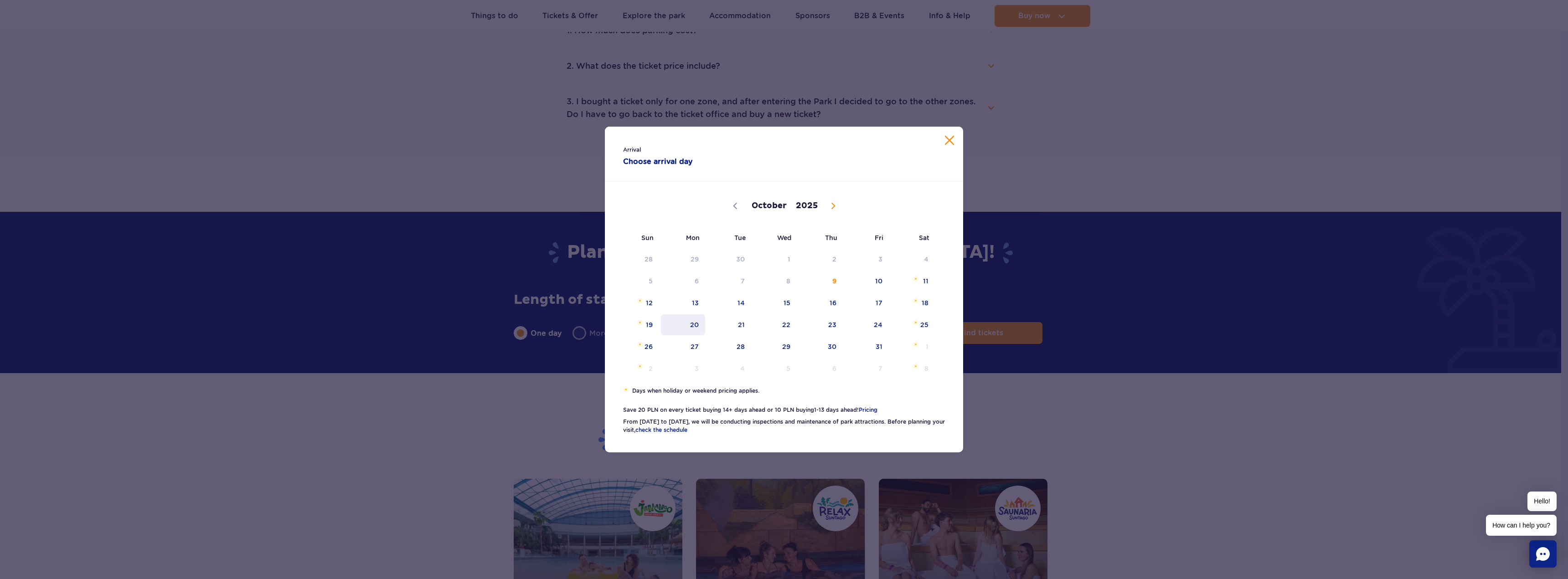
click at [688, 321] on span "20" at bounding box center [683, 325] width 46 height 21
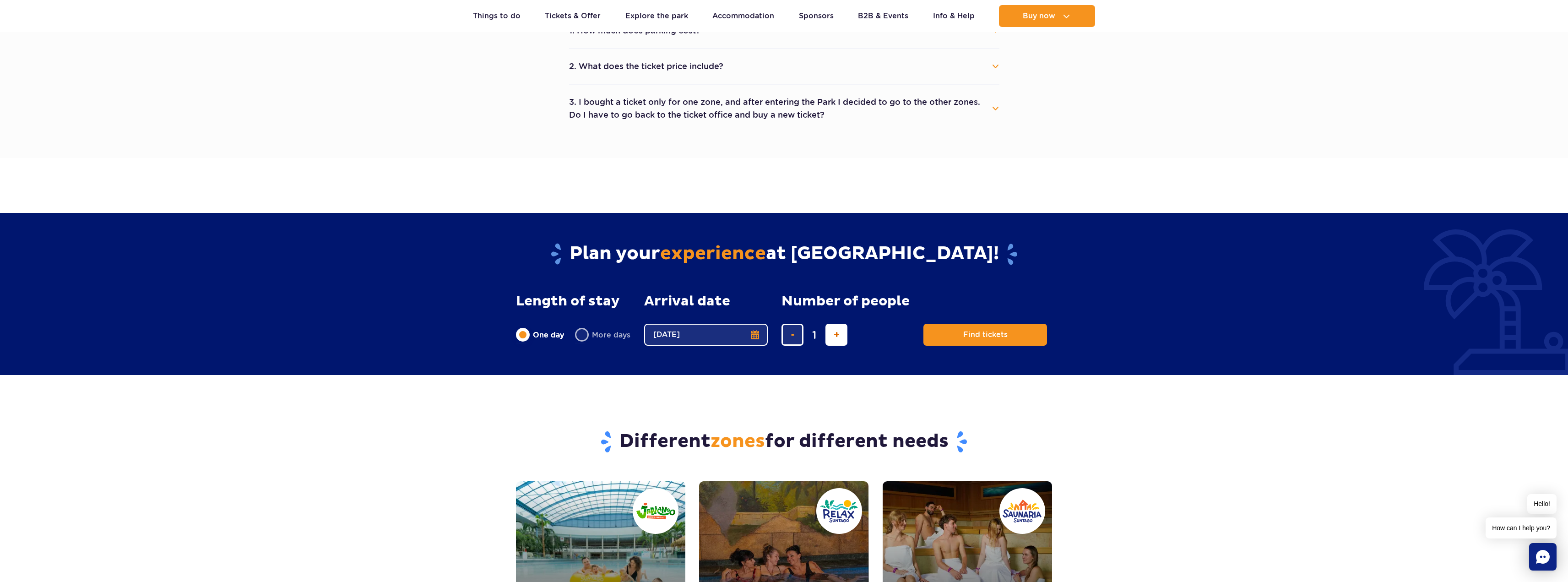
click at [837, 334] on span "add ticket" at bounding box center [837, 334] width 6 height 0
type input "3"
click at [1007, 337] on span "Planning your visit to Park of Poland" at bounding box center [1010, 334] width 7 height 8
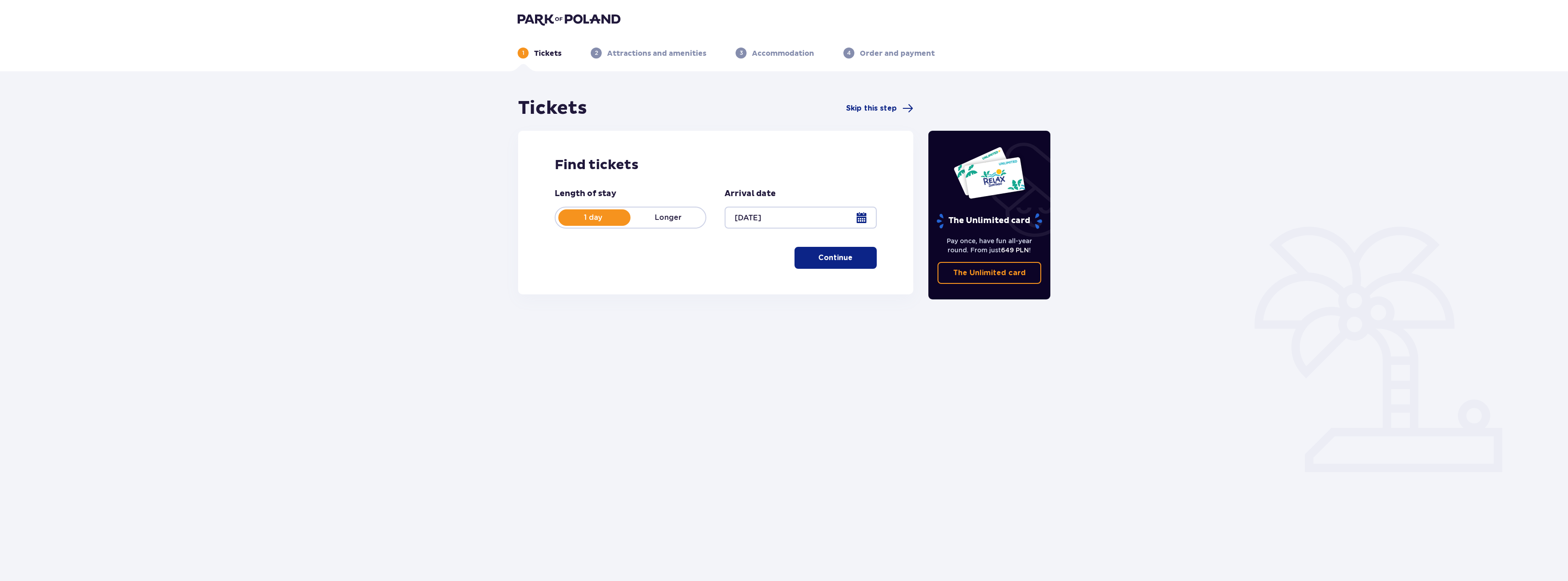
click at [845, 262] on p "Continue" at bounding box center [835, 258] width 34 height 10
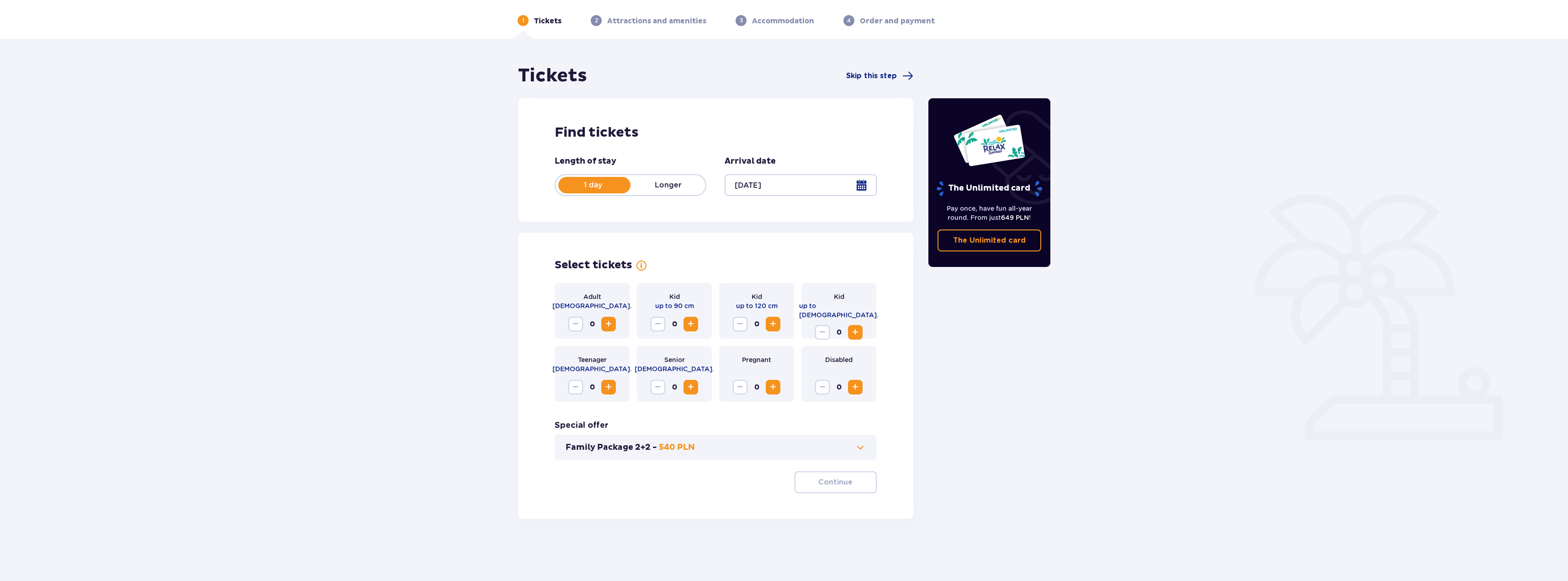
scroll to position [33, 0]
click at [606, 323] on span "Increase" at bounding box center [608, 323] width 11 height 11
click at [855, 327] on span "Increase" at bounding box center [855, 332] width 11 height 11
click at [830, 485] on p "Continue" at bounding box center [835, 482] width 34 height 10
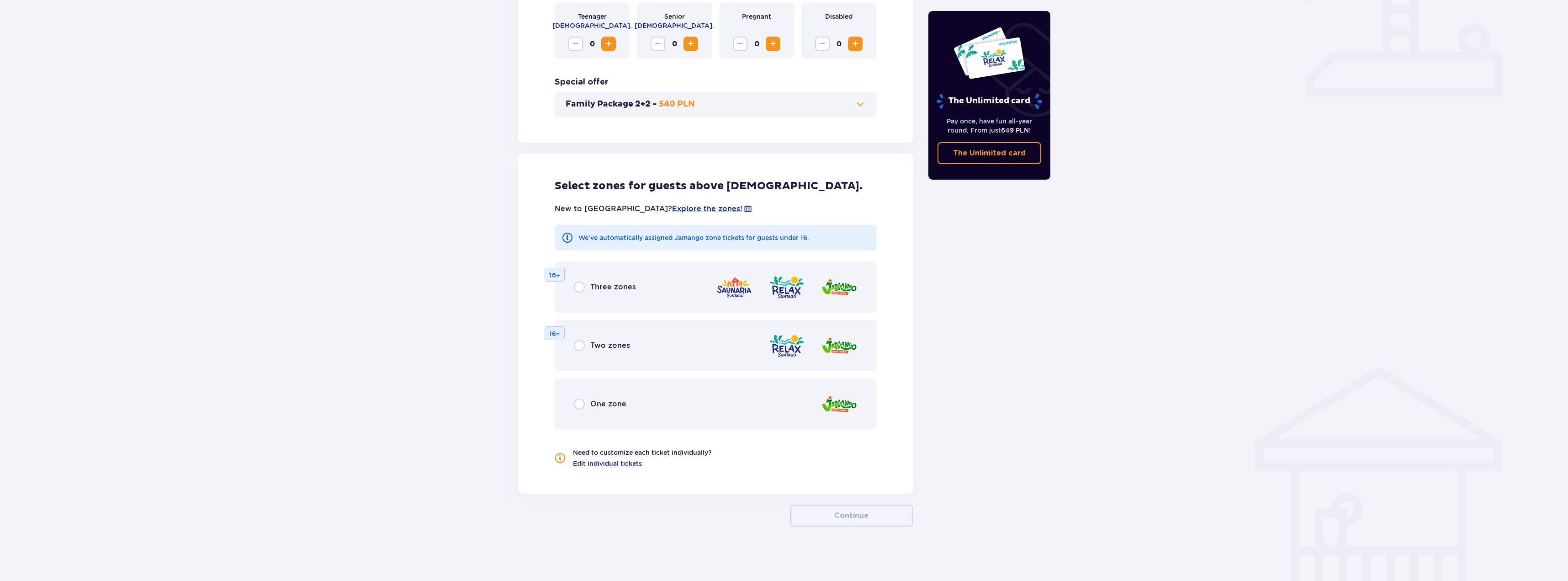
scroll to position [376, 0]
click at [585, 285] on div "Three zones" at bounding box center [605, 287] width 62 height 11
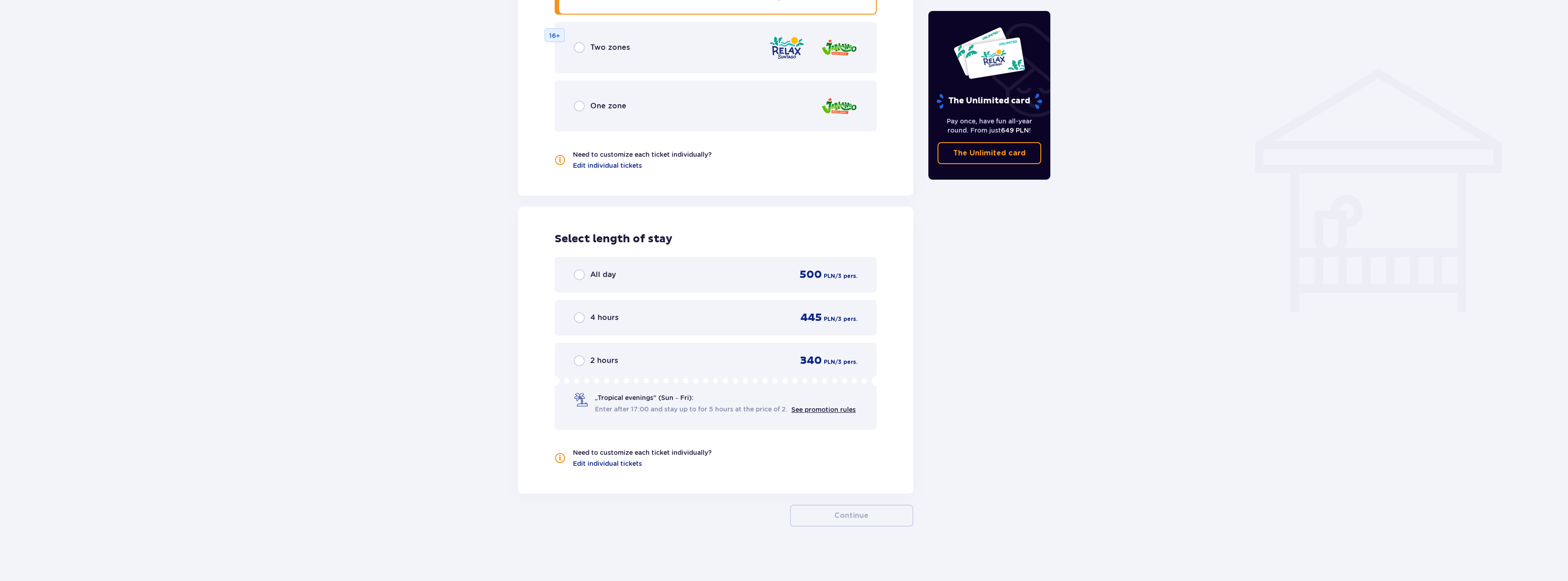
scroll to position [674, 0]
click at [586, 277] on div "All day" at bounding box center [595, 274] width 42 height 11
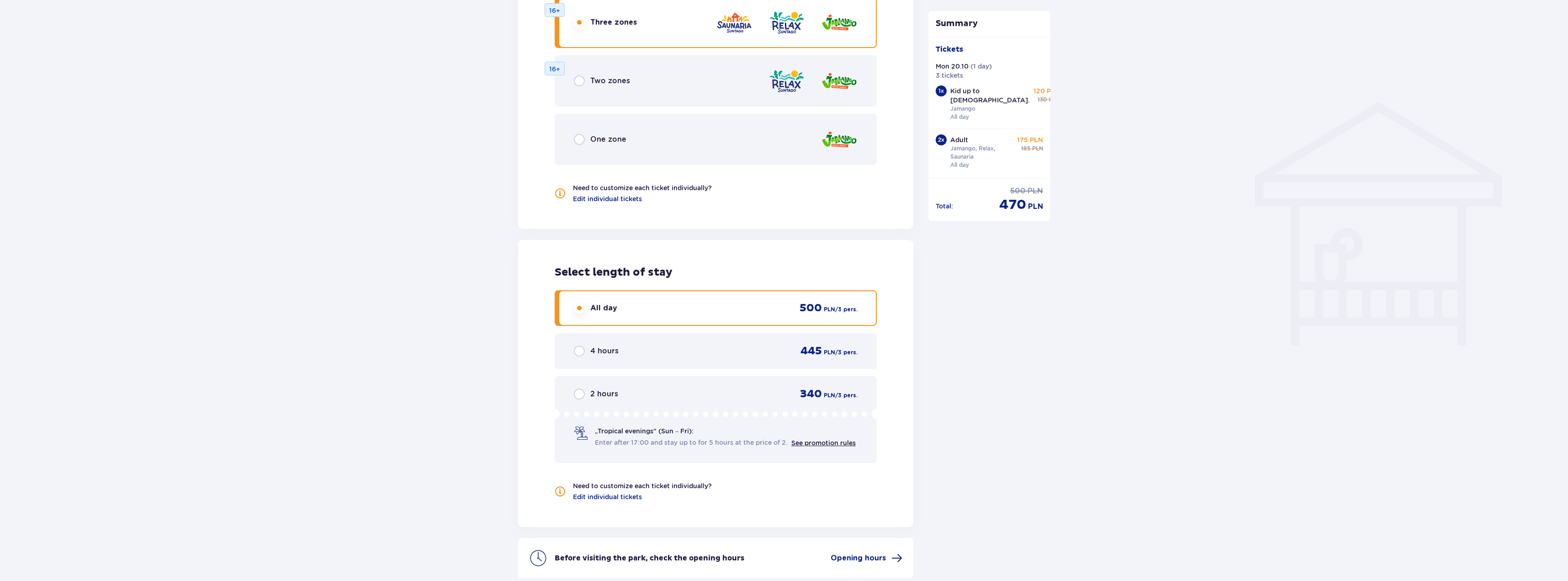
scroll to position [725, 0]
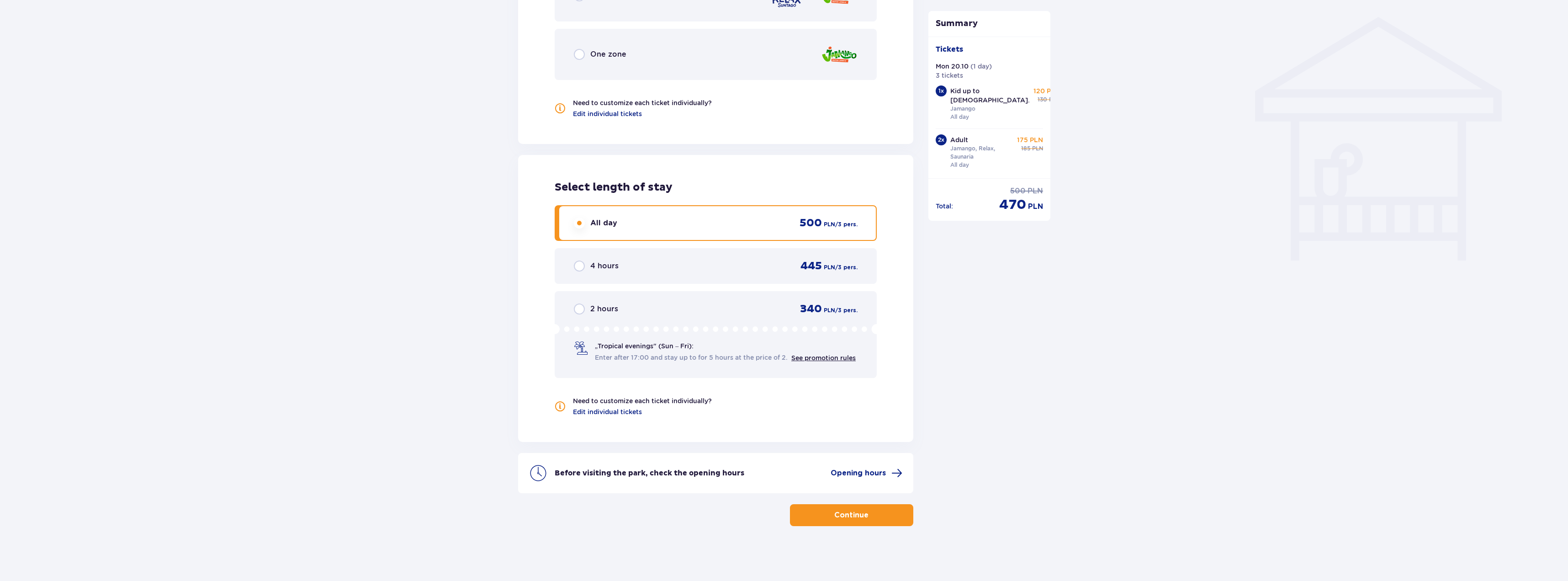
click at [860, 517] on p "Continue" at bounding box center [851, 515] width 34 height 10
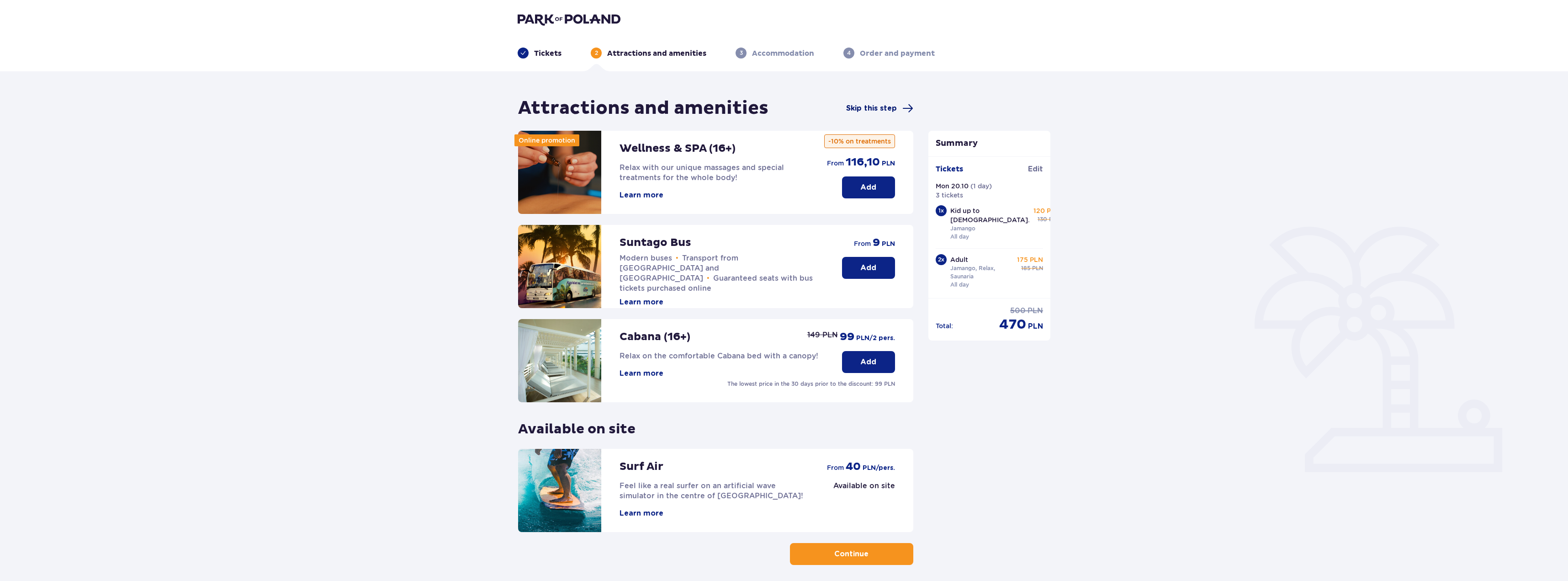
click at [865, 106] on span "Skip this step" at bounding box center [871, 108] width 51 height 10
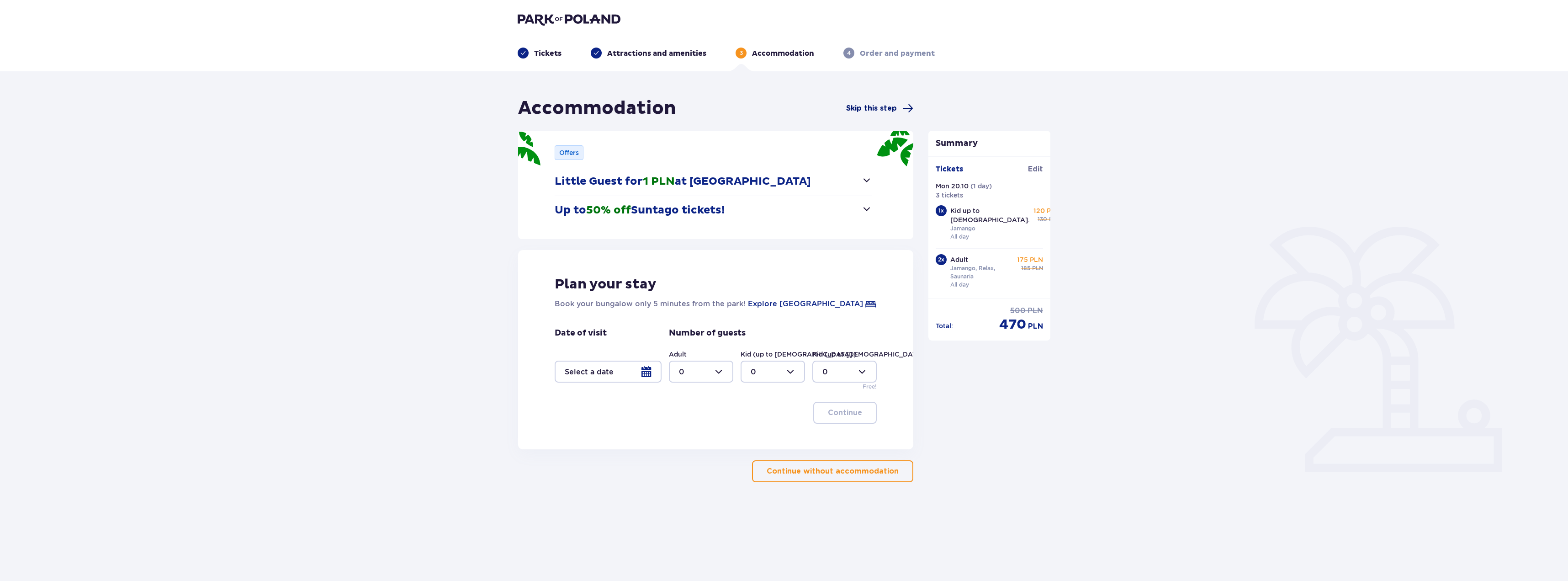
click at [872, 108] on span "Skip this step" at bounding box center [871, 108] width 51 height 10
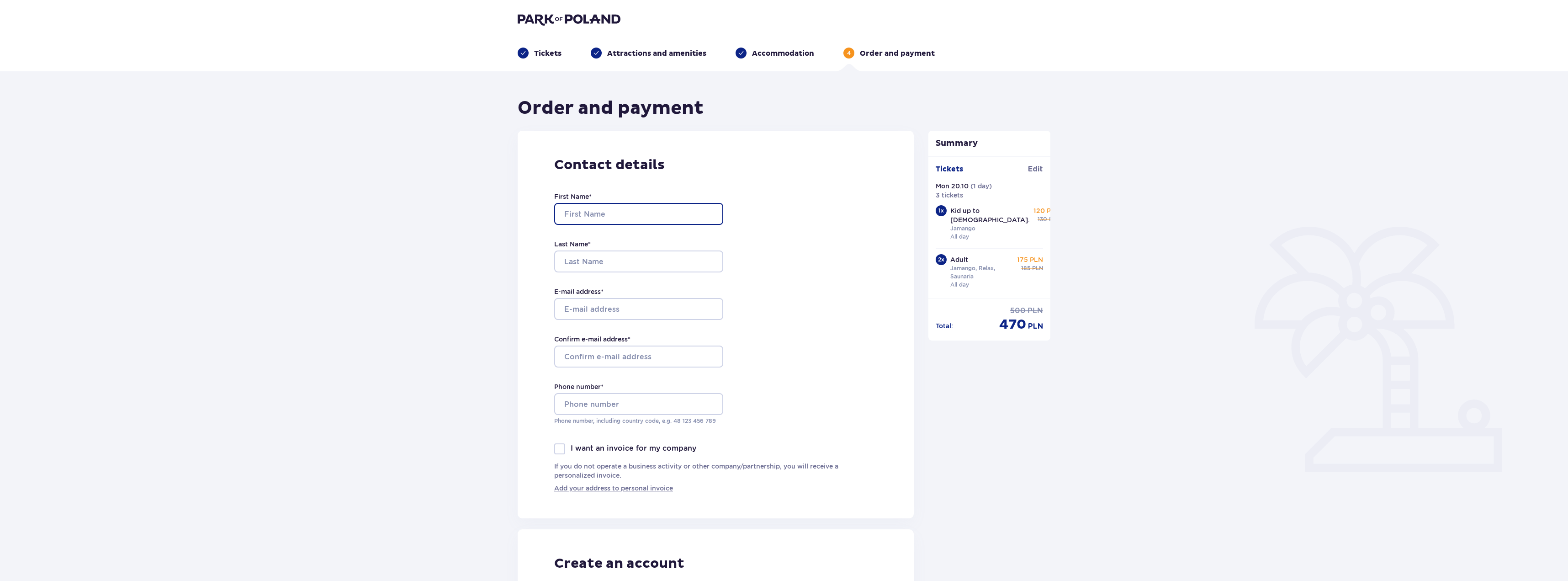
click at [650, 215] on input "First Name *" at bounding box center [638, 214] width 169 height 22
